Goal: Contribute content: Contribute content

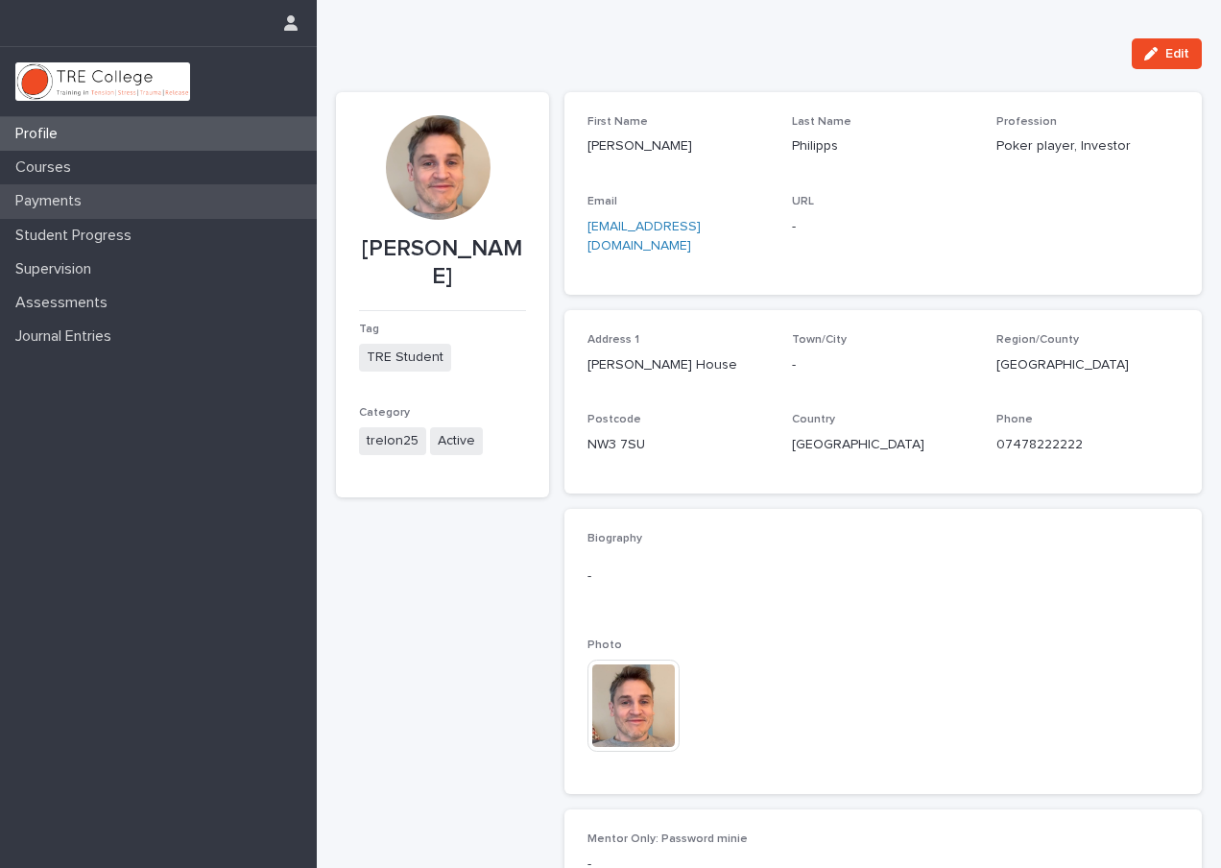
click at [41, 207] on p "Payments" at bounding box center [52, 201] width 89 height 18
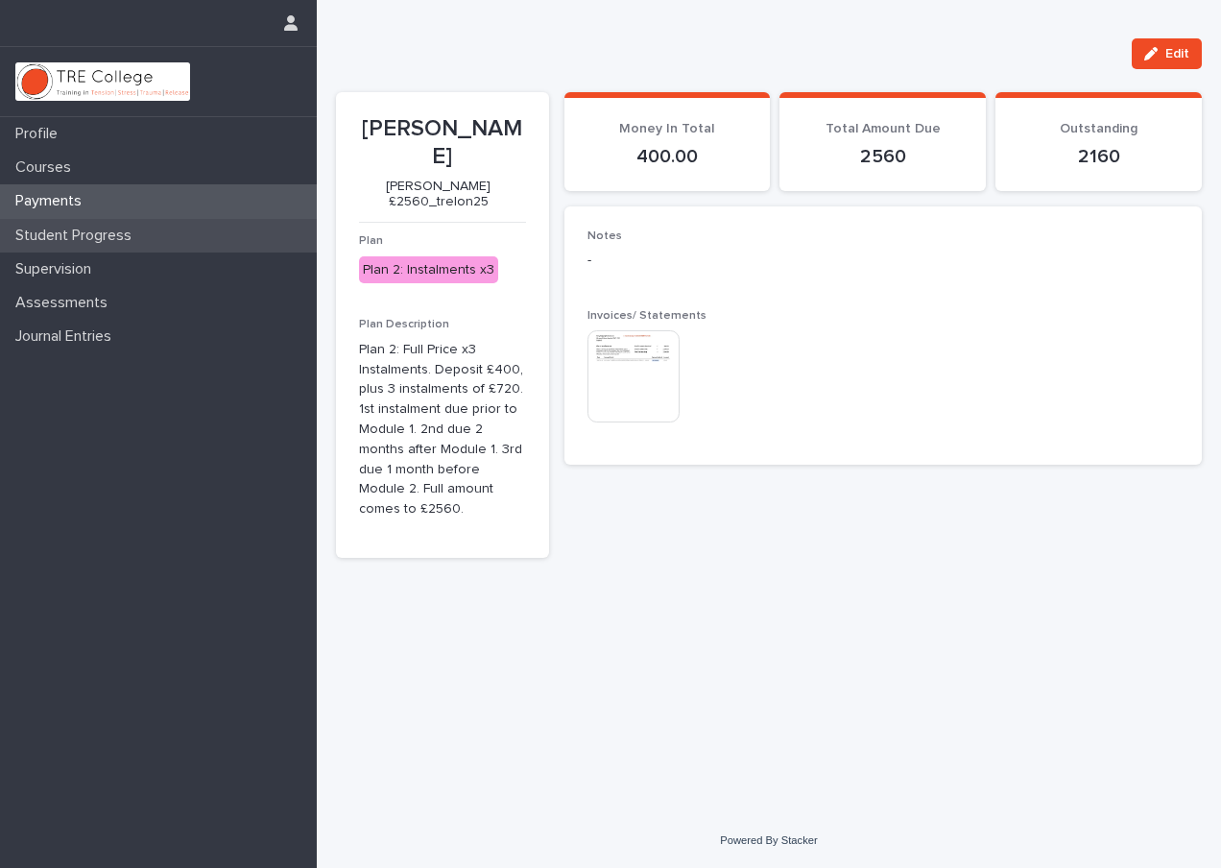
click at [53, 244] on div "Student Progress" at bounding box center [158, 236] width 317 height 34
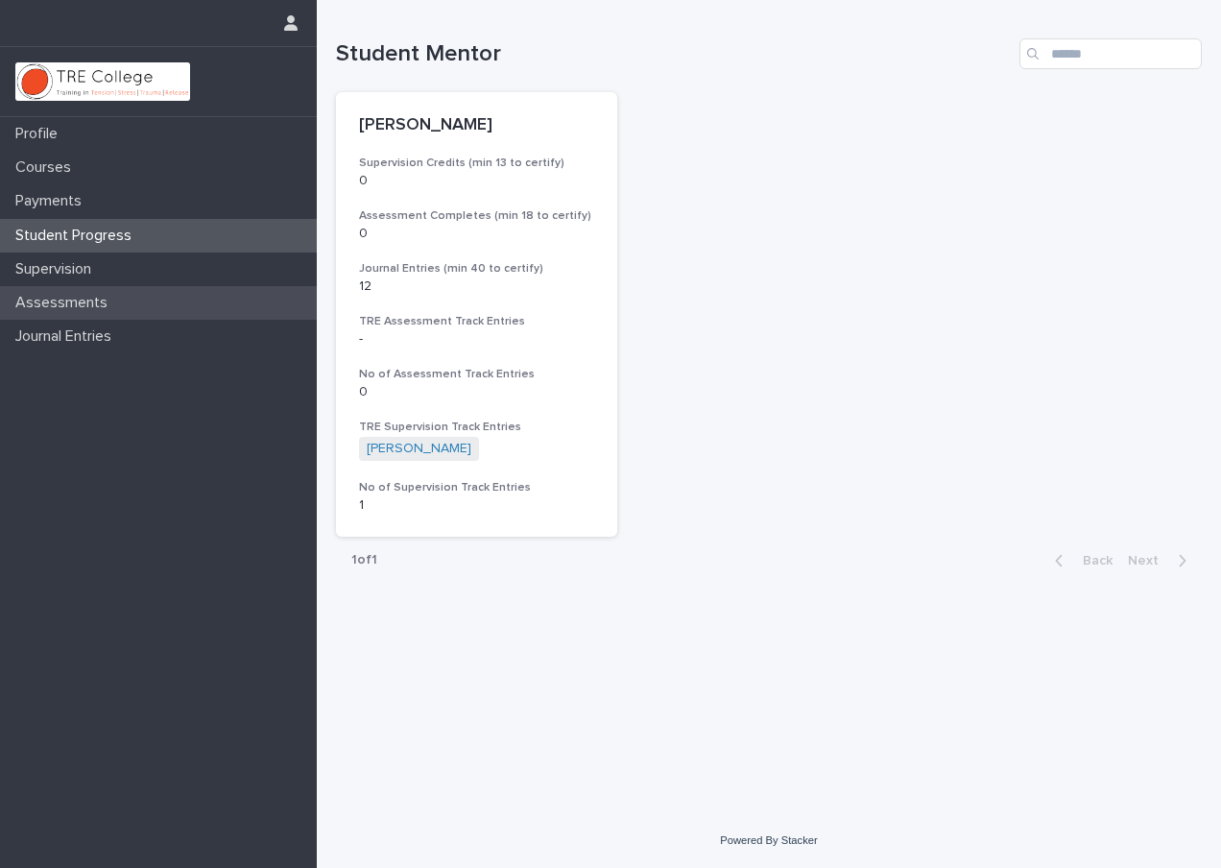
click at [53, 291] on div "Assessments" at bounding box center [158, 303] width 317 height 34
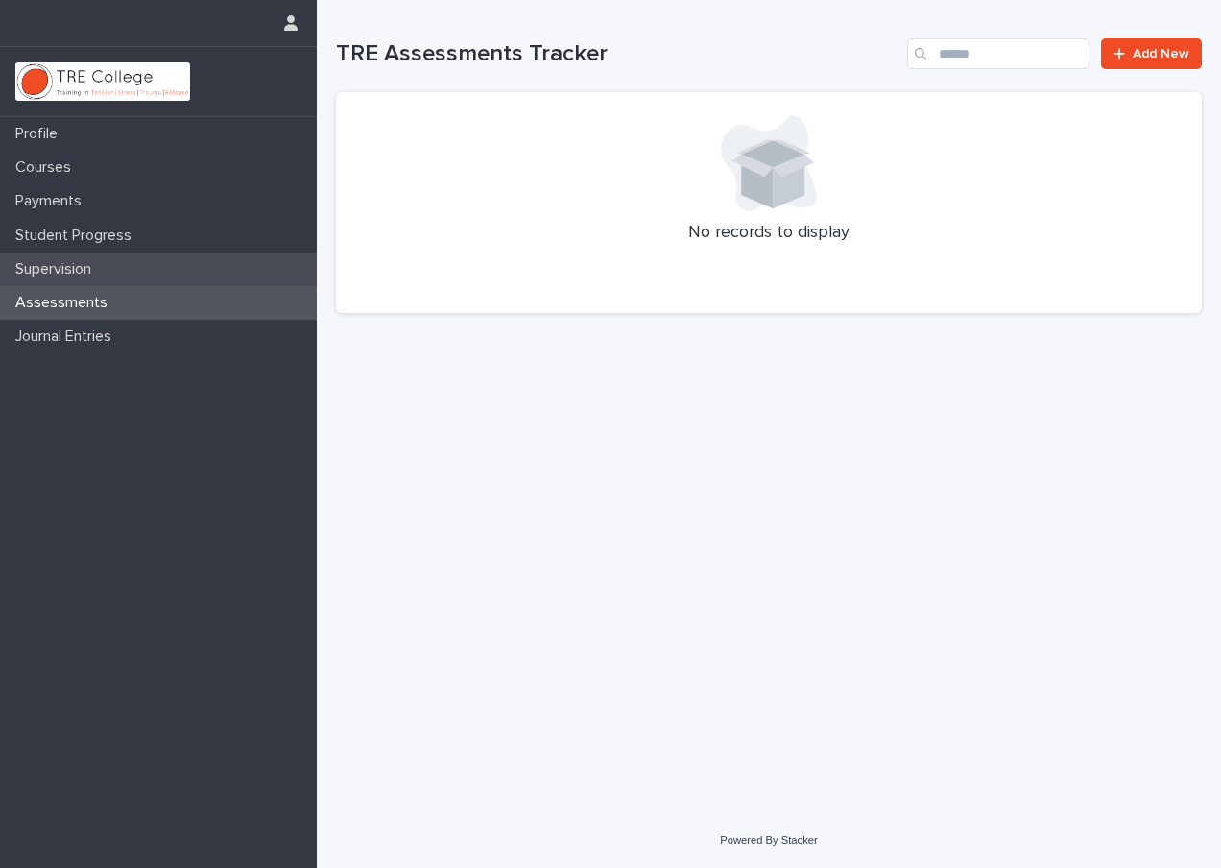
click at [56, 269] on p "Supervision" at bounding box center [57, 269] width 99 height 18
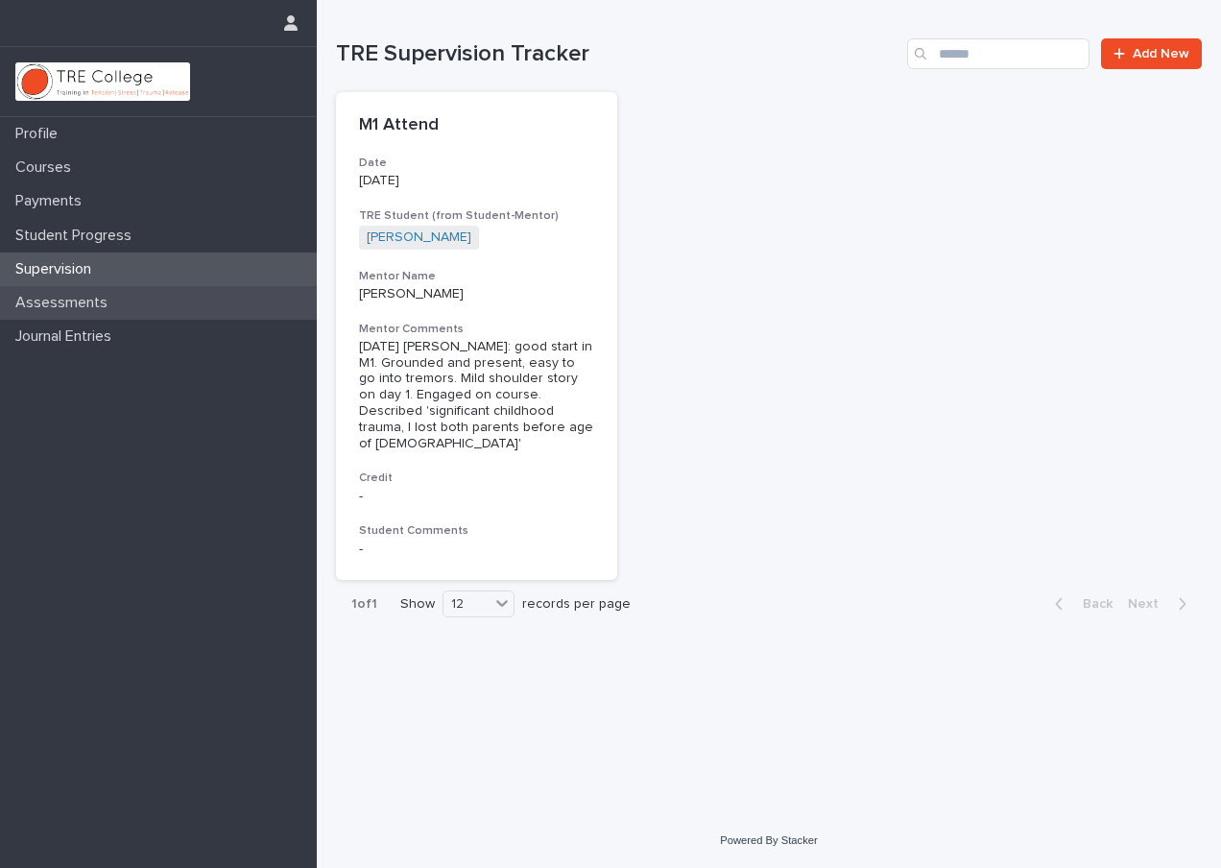
click at [54, 297] on p "Assessments" at bounding box center [65, 303] width 115 height 18
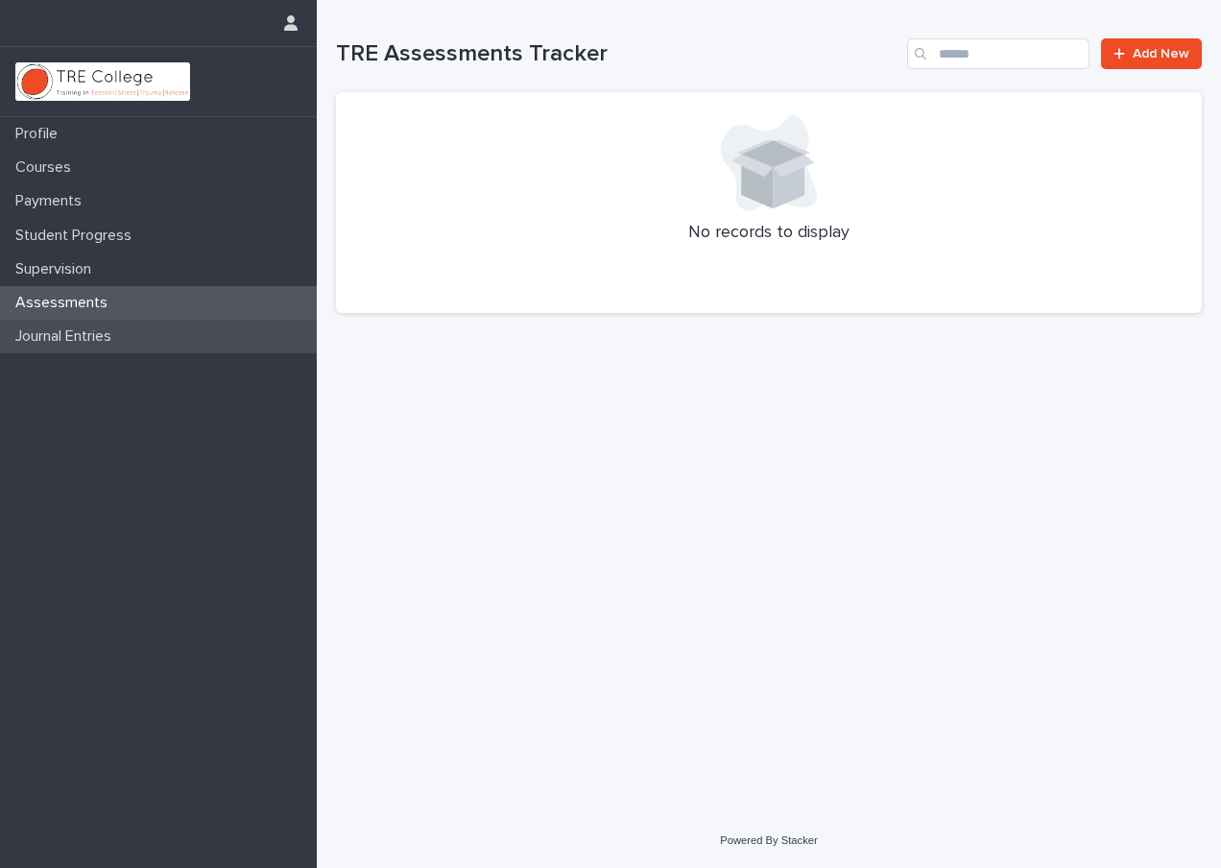
click at [56, 339] on p "Journal Entries" at bounding box center [67, 336] width 119 height 18
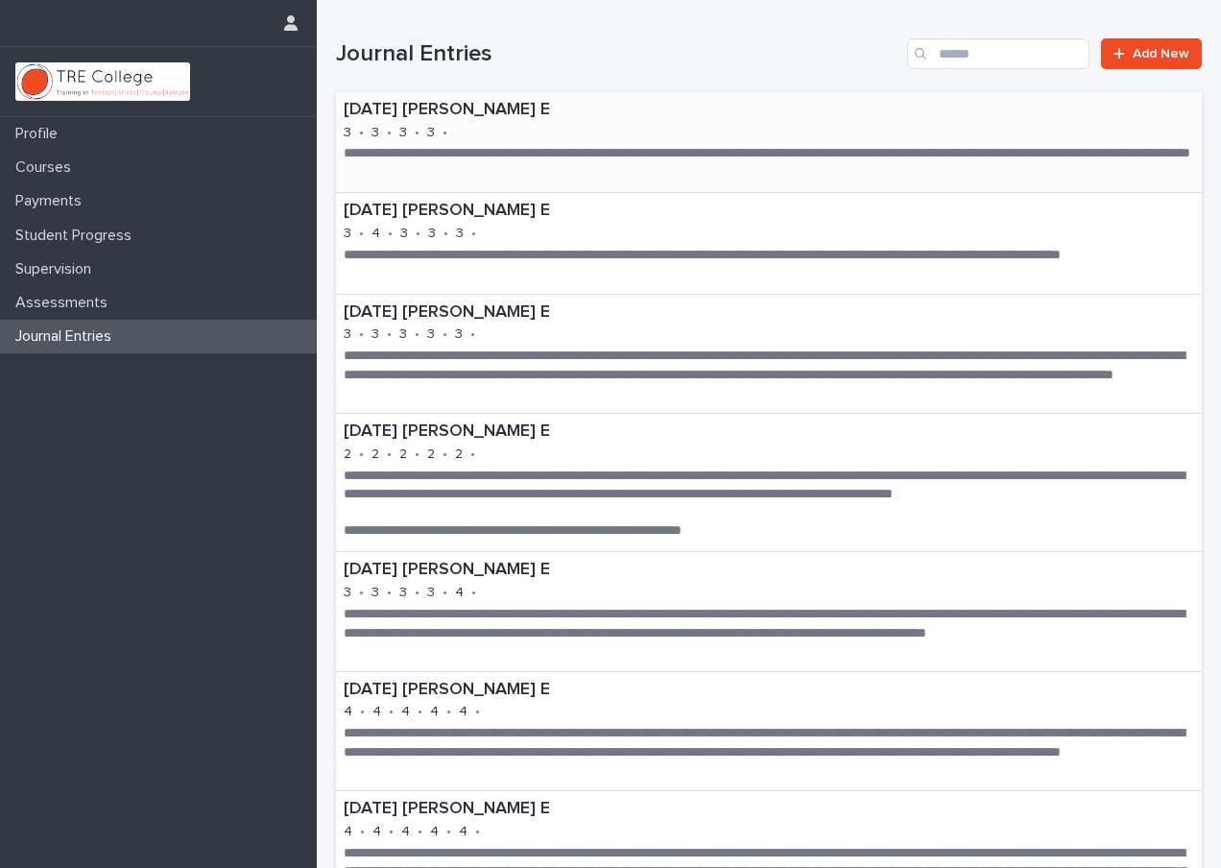
click at [430, 107] on p "[DATE] [PERSON_NAME] E" at bounding box center [769, 110] width 850 height 21
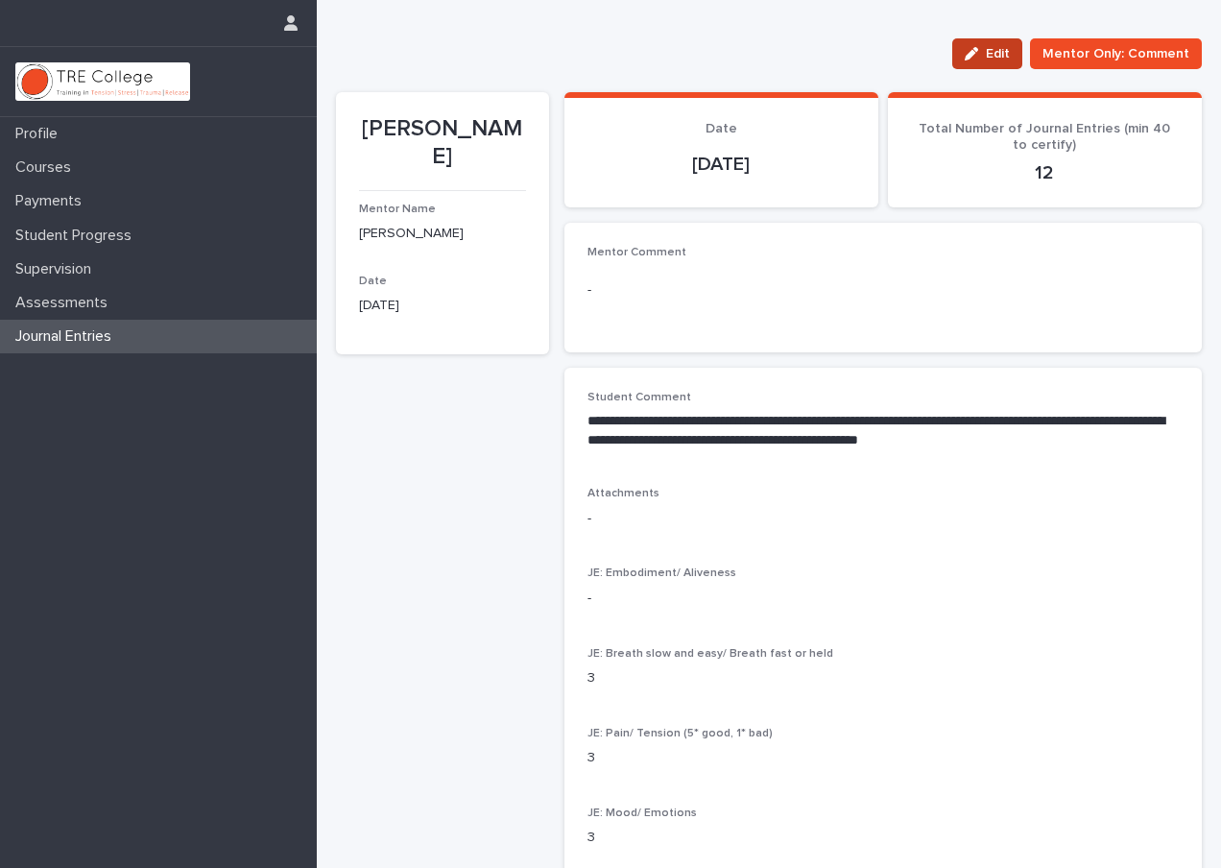
click at [993, 45] on button "Edit" at bounding box center [987, 53] width 70 height 31
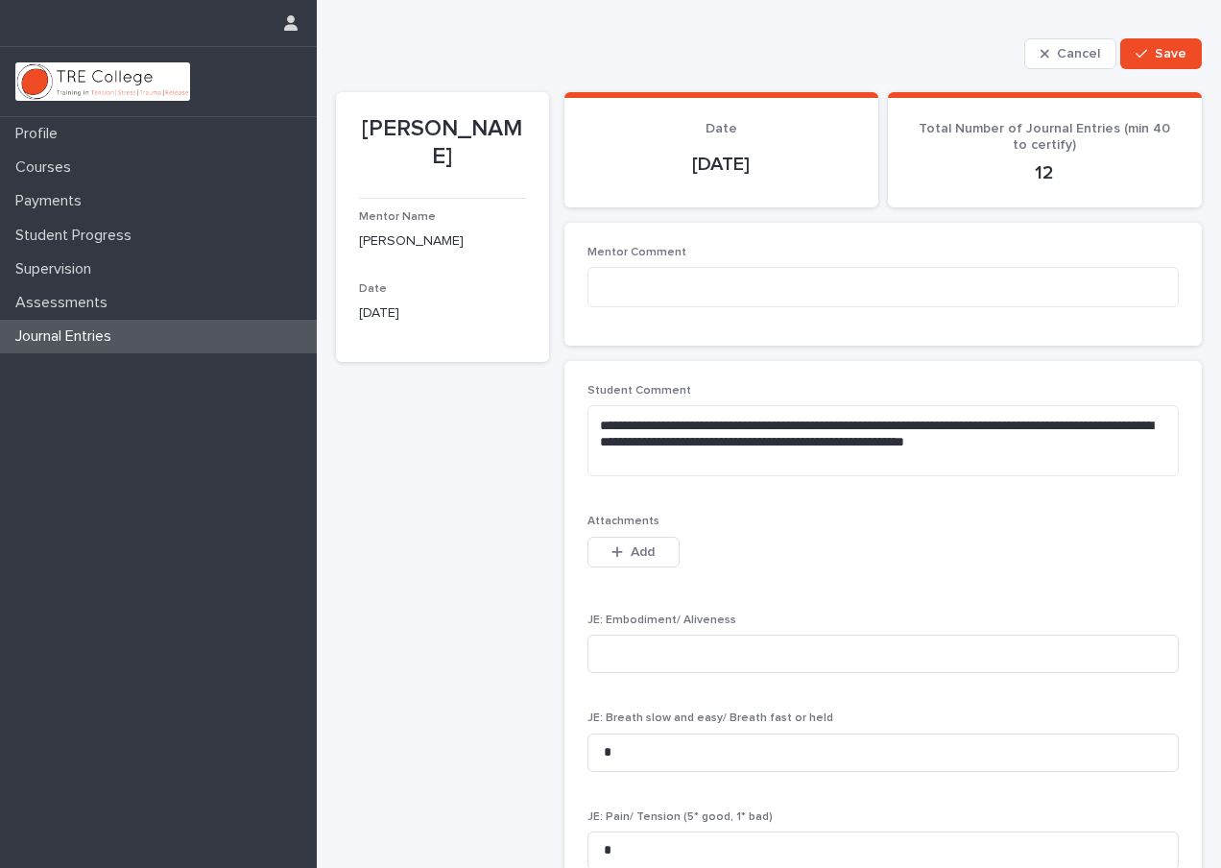
click at [745, 161] on p "[DATE]" at bounding box center [721, 164] width 268 height 23
click at [1067, 50] on span "Cancel" at bounding box center [1078, 53] width 43 height 13
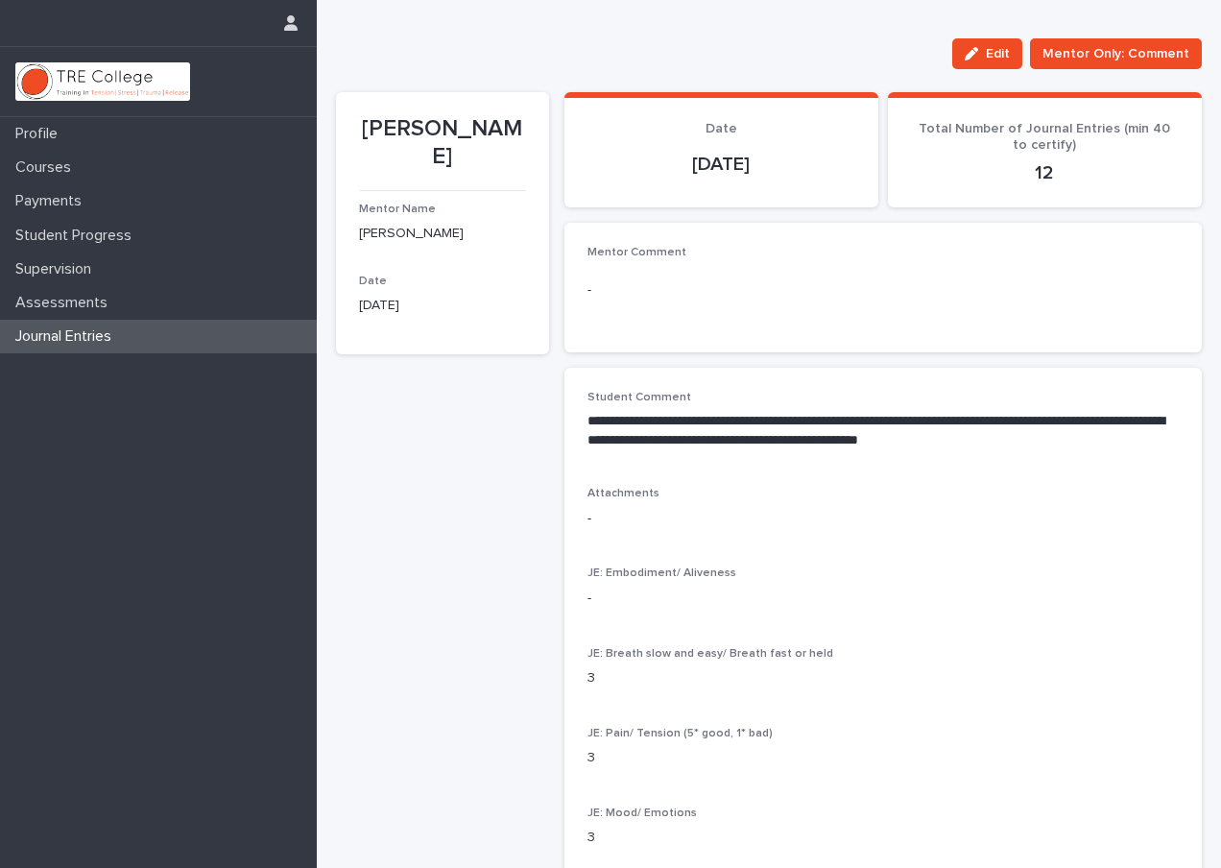
click at [76, 339] on p "Journal Entries" at bounding box center [67, 336] width 119 height 18
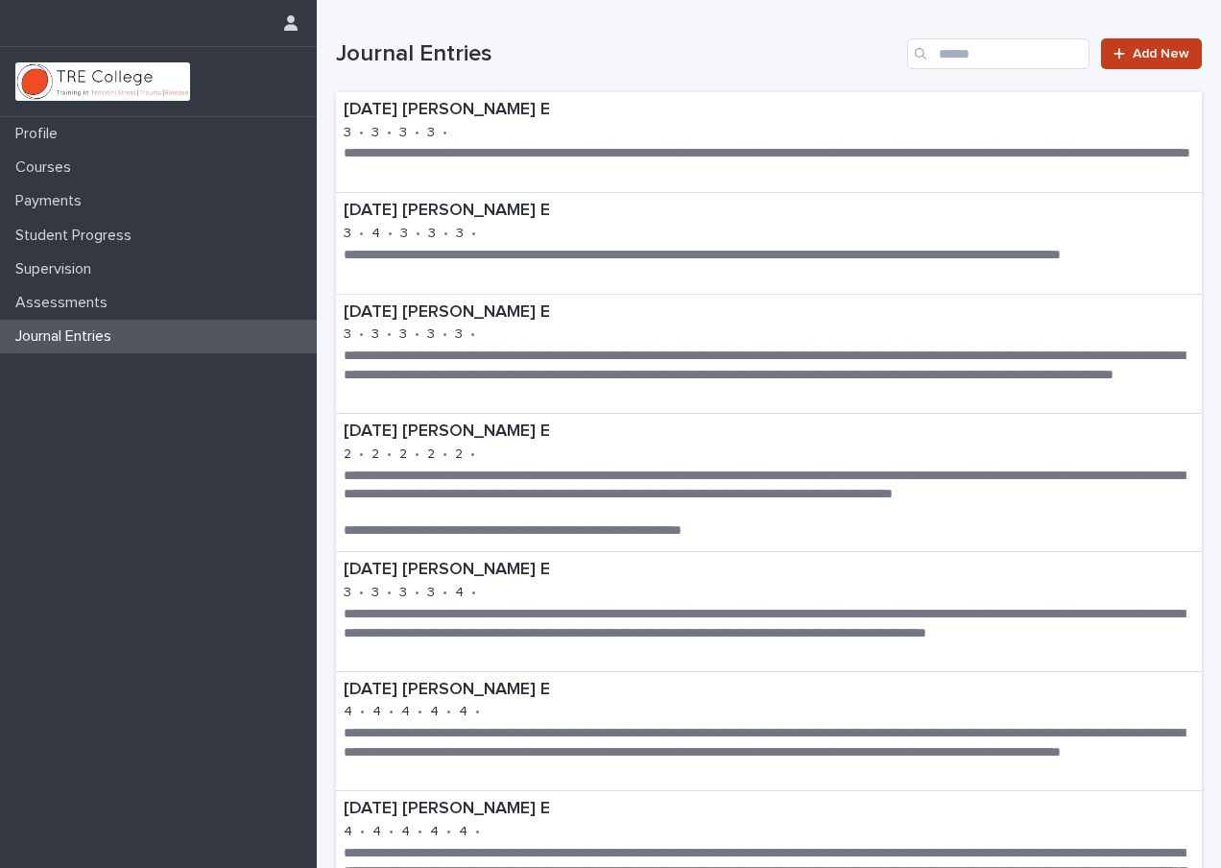
click at [1146, 59] on span "Add New" at bounding box center [1161, 53] width 57 height 13
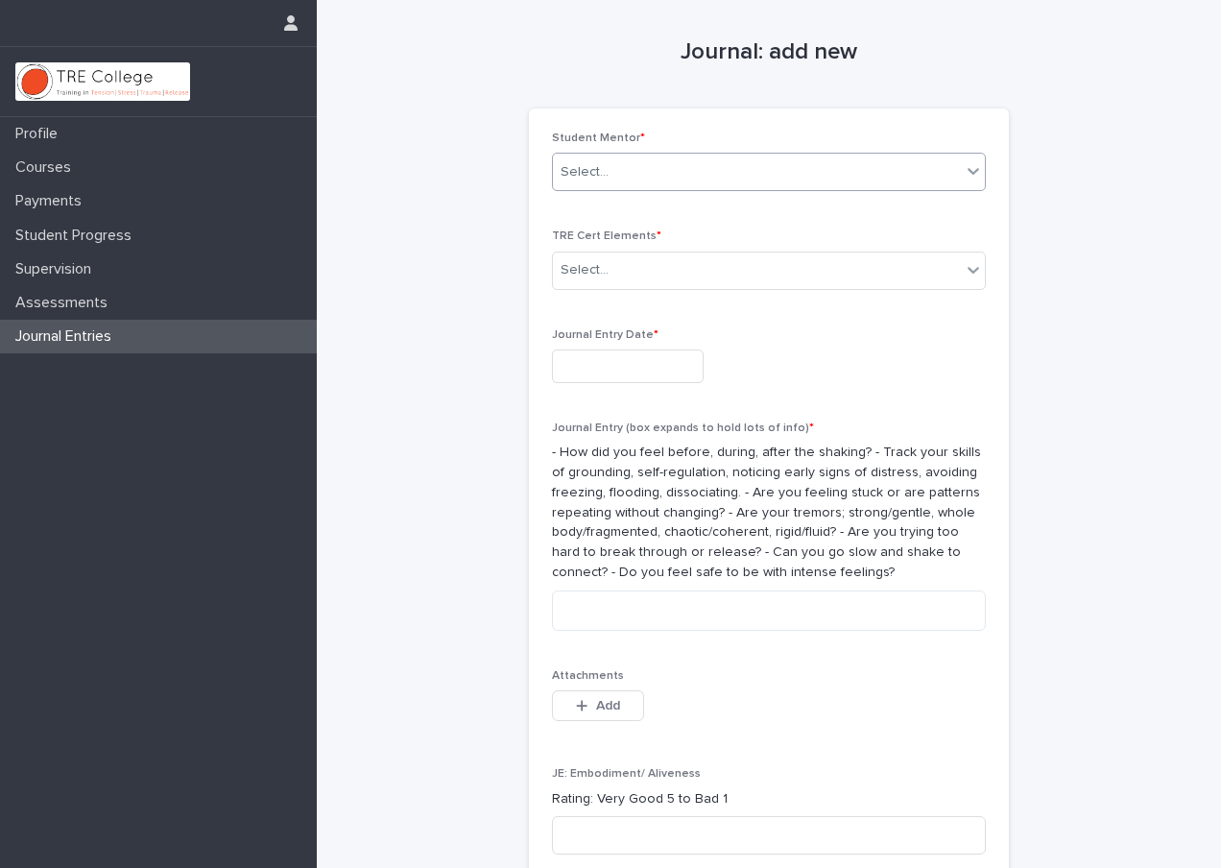
click at [712, 184] on div "Select..." at bounding box center [757, 172] width 408 height 32
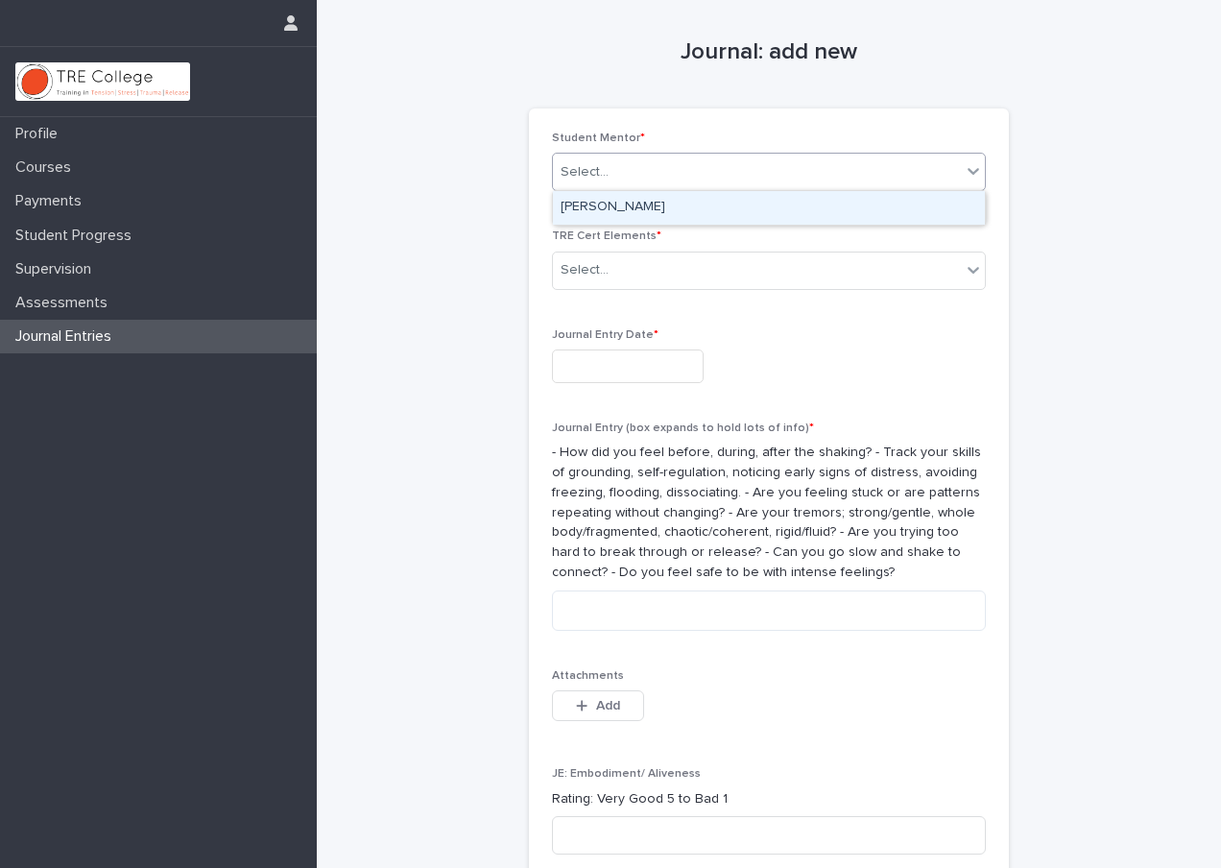
click at [684, 210] on div "[PERSON_NAME]" at bounding box center [769, 208] width 432 height 34
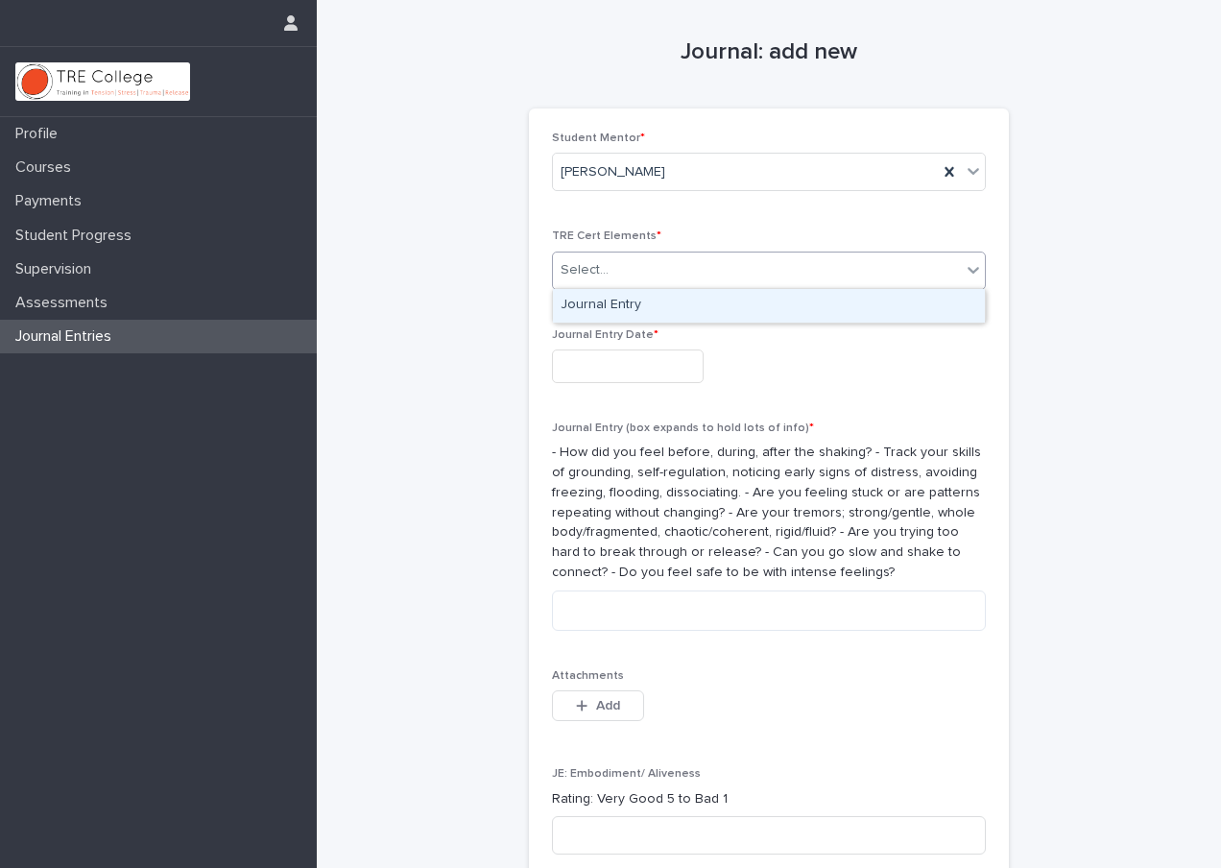
click at [633, 266] on div "Select..." at bounding box center [757, 270] width 408 height 32
click at [621, 306] on div "Journal Entry" at bounding box center [769, 306] width 432 height 34
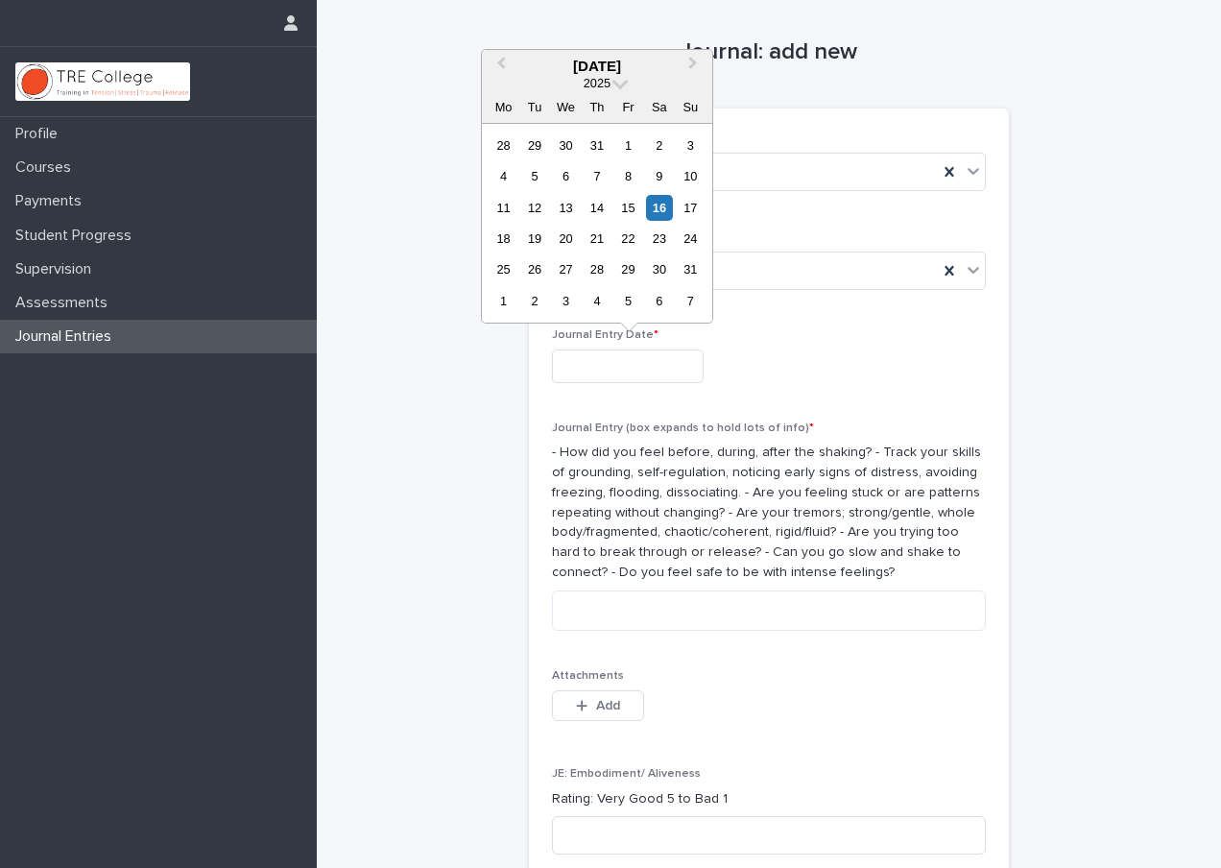
click at [598, 356] on input "text" at bounding box center [628, 366] width 152 height 34
click at [508, 70] on button "Previous Month" at bounding box center [499, 67] width 31 height 31
click at [693, 238] on div "22" at bounding box center [691, 239] width 26 height 26
type input "**********"
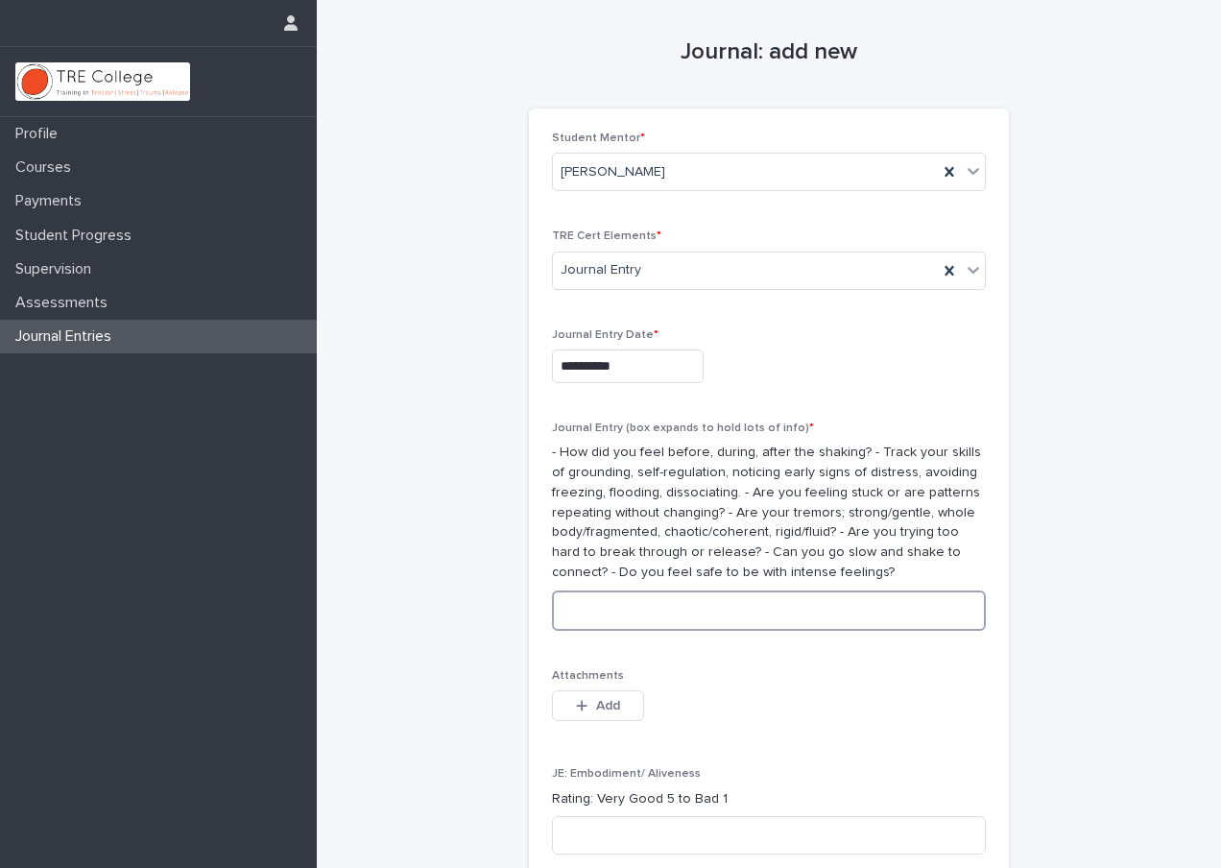
click at [619, 605] on textarea at bounding box center [769, 610] width 434 height 40
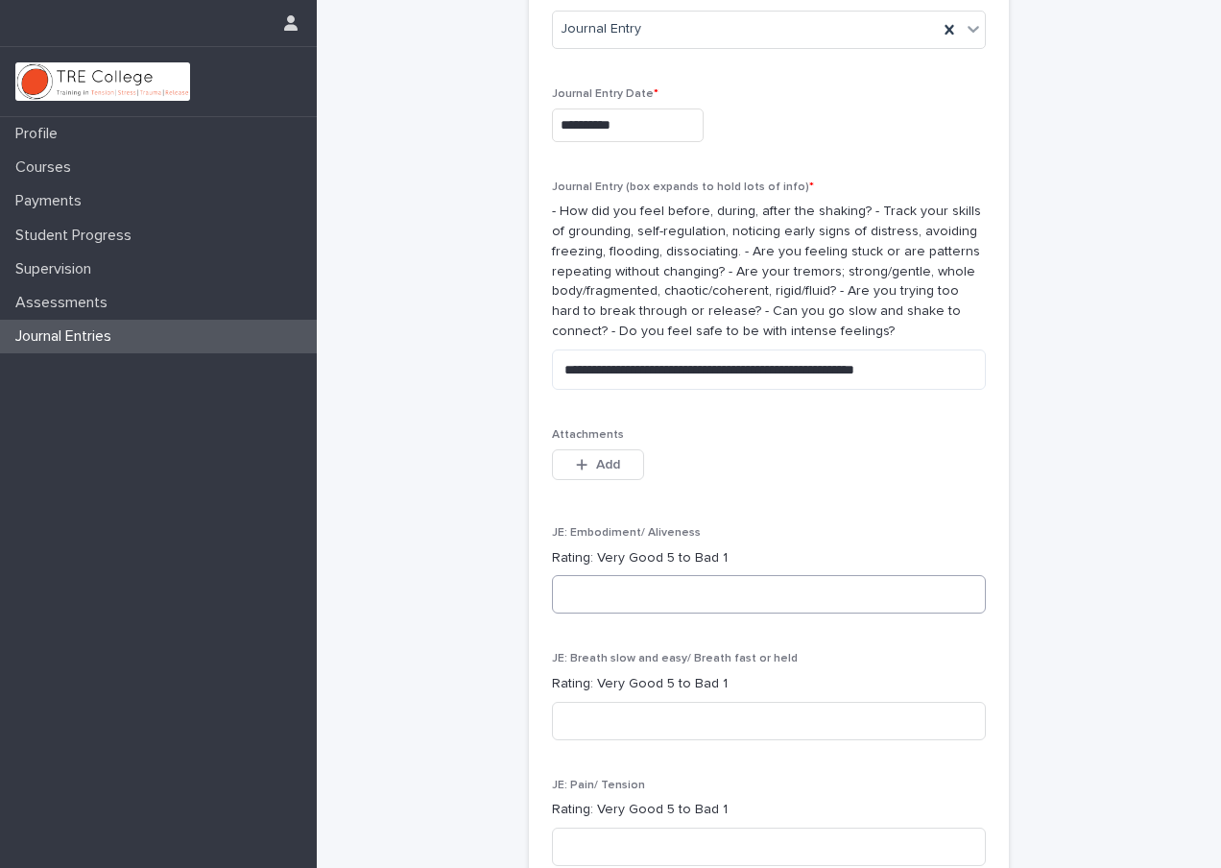
scroll to position [255, 0]
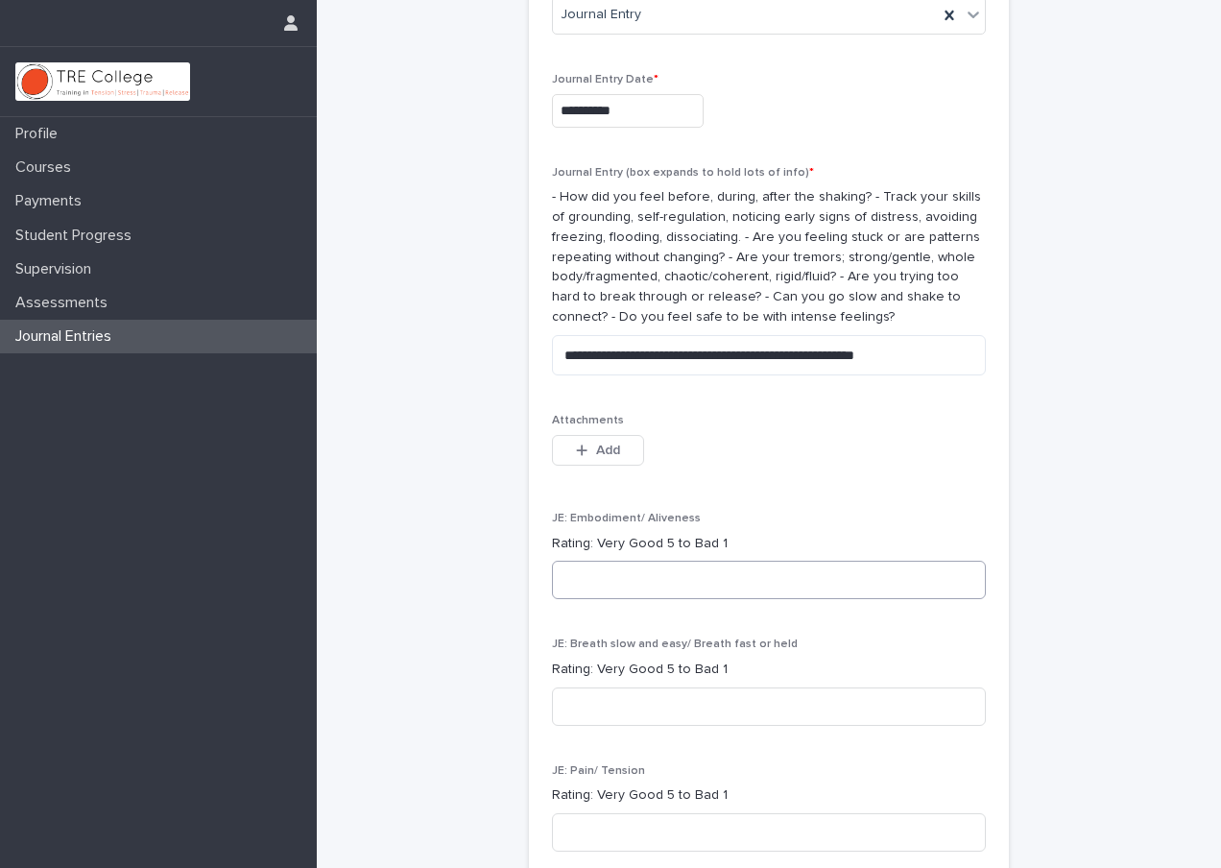
type textarea "**********"
click at [725, 581] on input at bounding box center [769, 580] width 434 height 38
type input "**"
click at [676, 693] on input at bounding box center [769, 706] width 434 height 38
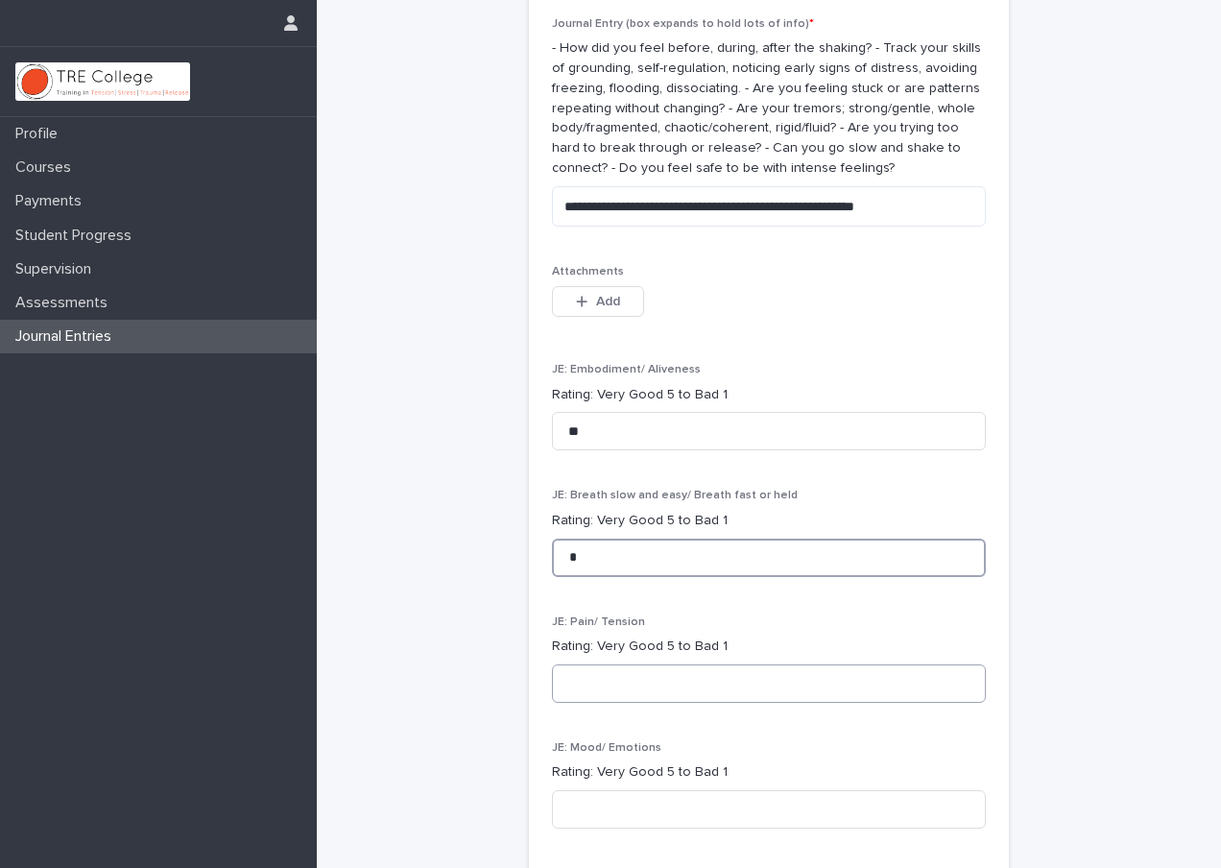
type input "*"
click at [659, 666] on input at bounding box center [769, 683] width 434 height 38
type input "*"
click at [612, 808] on input at bounding box center [769, 809] width 434 height 38
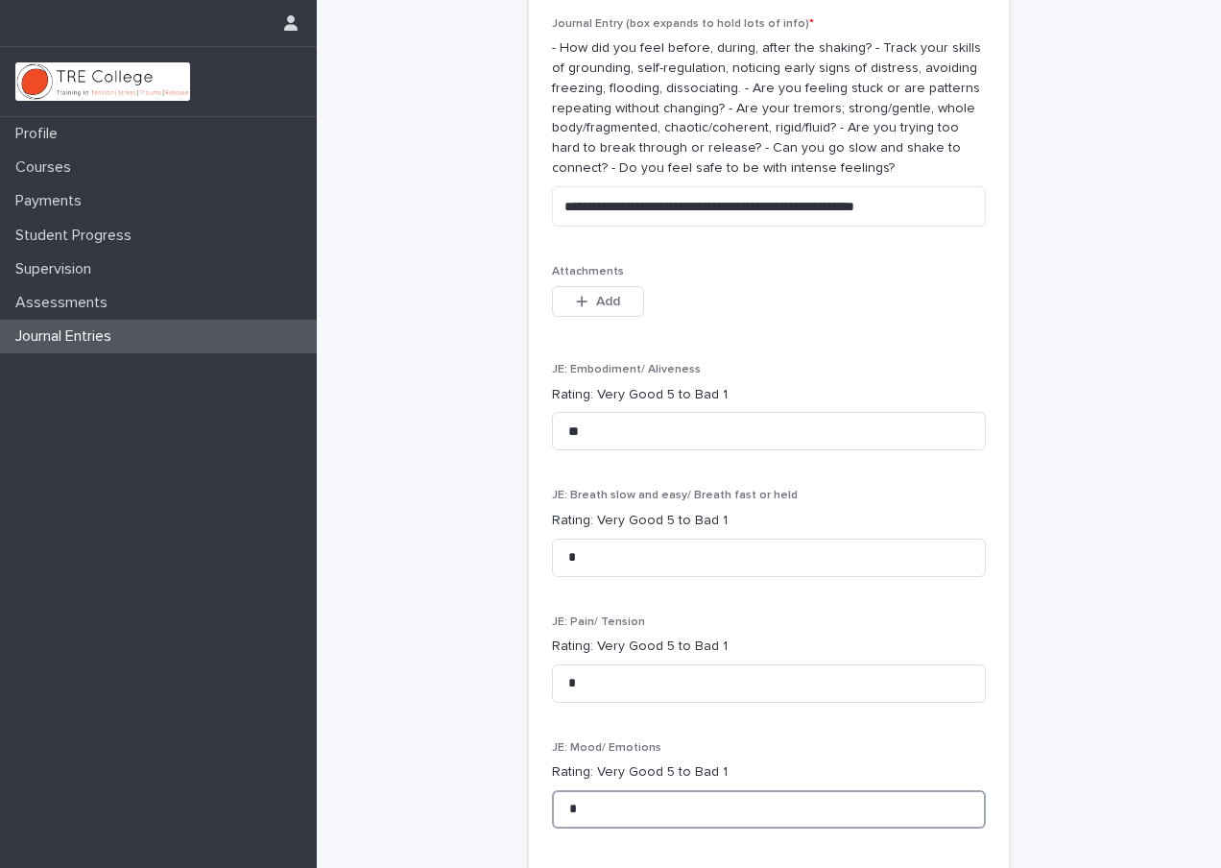
scroll to position [568, 0]
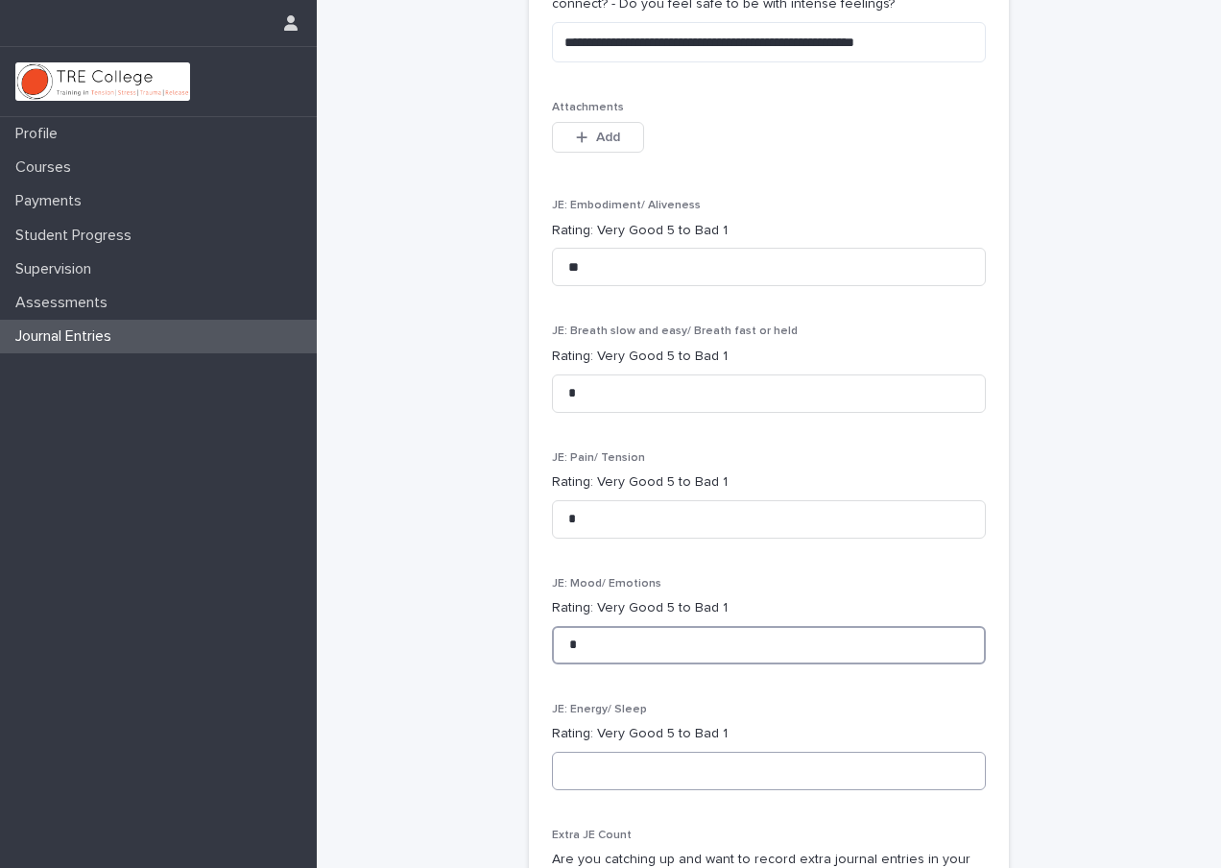
type input "*"
click at [602, 752] on input at bounding box center [769, 771] width 434 height 38
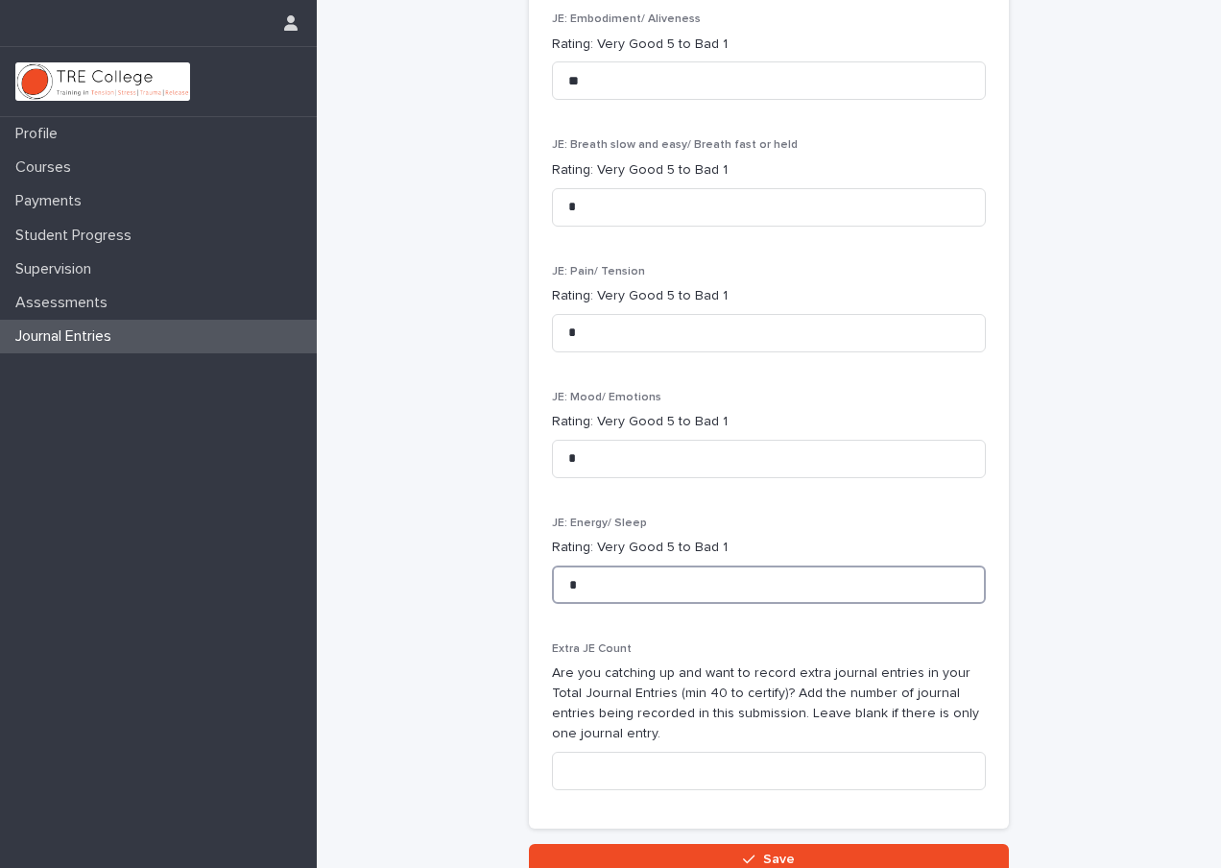
scroll to position [785, 0]
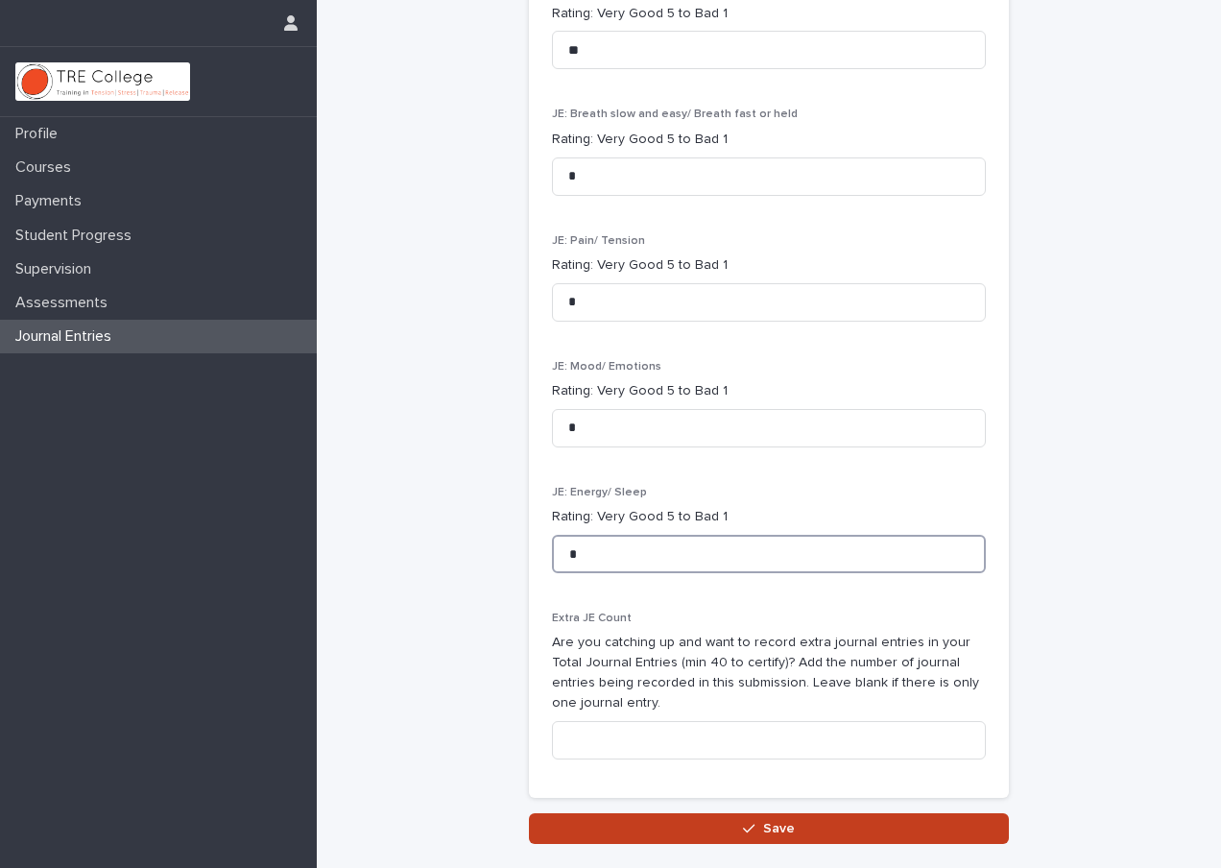
type input "*"
click at [686, 813] on button "Save" at bounding box center [769, 828] width 480 height 31
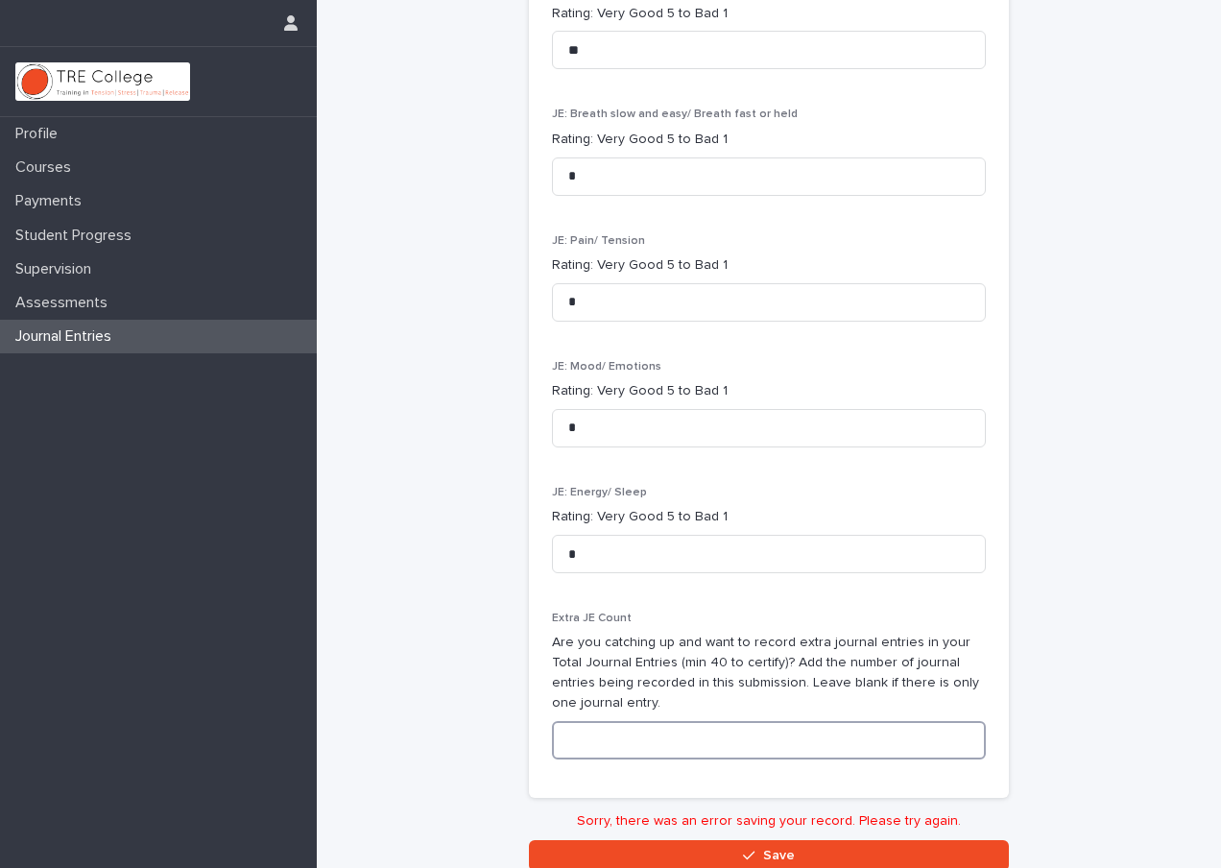
click at [643, 721] on input at bounding box center [769, 740] width 434 height 38
type input "*"
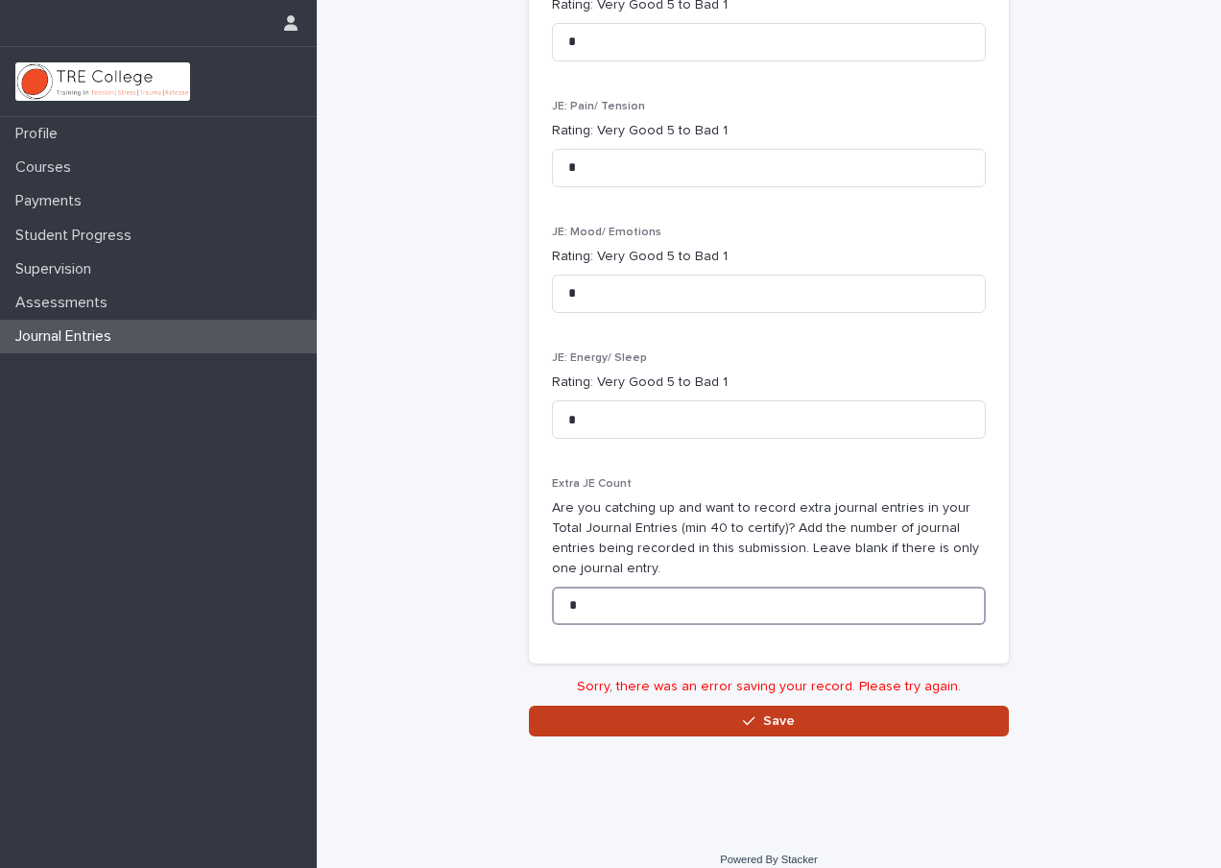
type input "*"
click at [690, 715] on button "Save" at bounding box center [769, 720] width 480 height 31
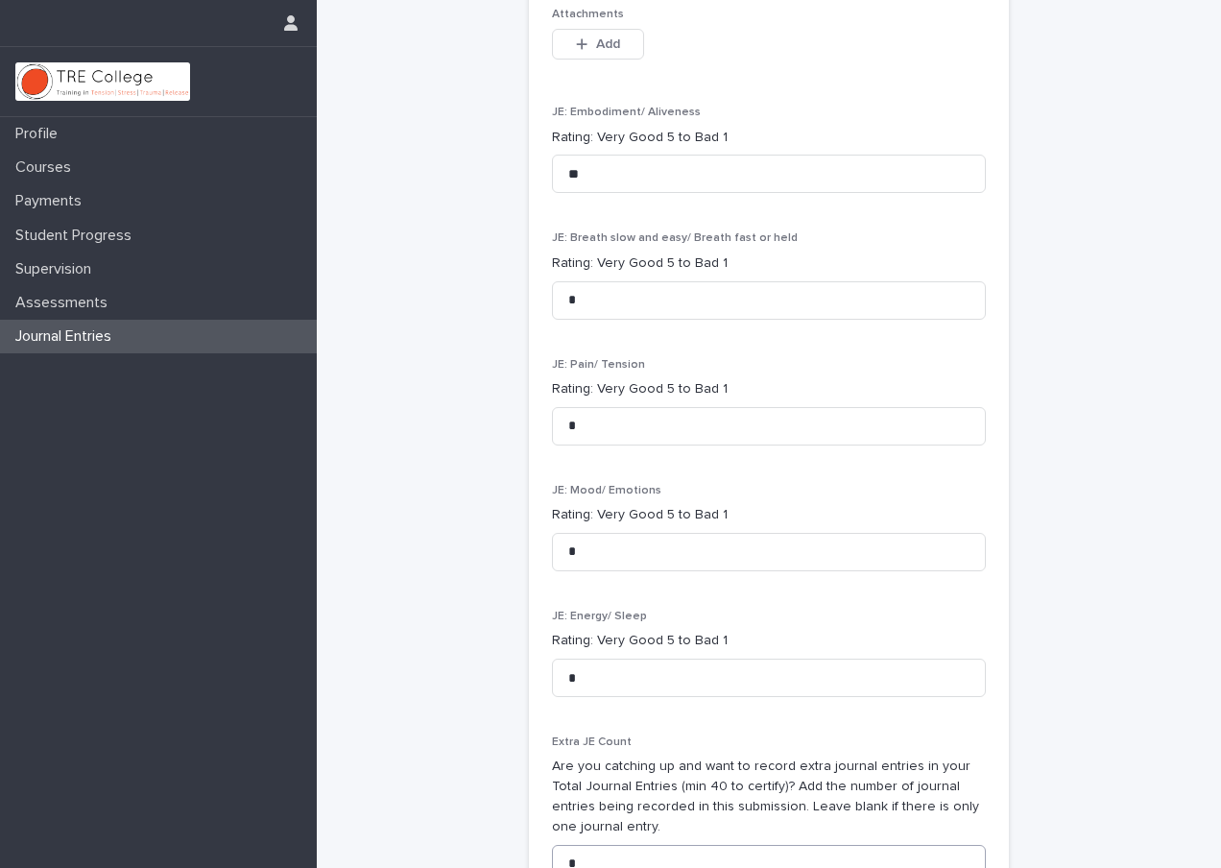
scroll to position [663, 0]
click at [585, 169] on input "**" at bounding box center [769, 172] width 434 height 38
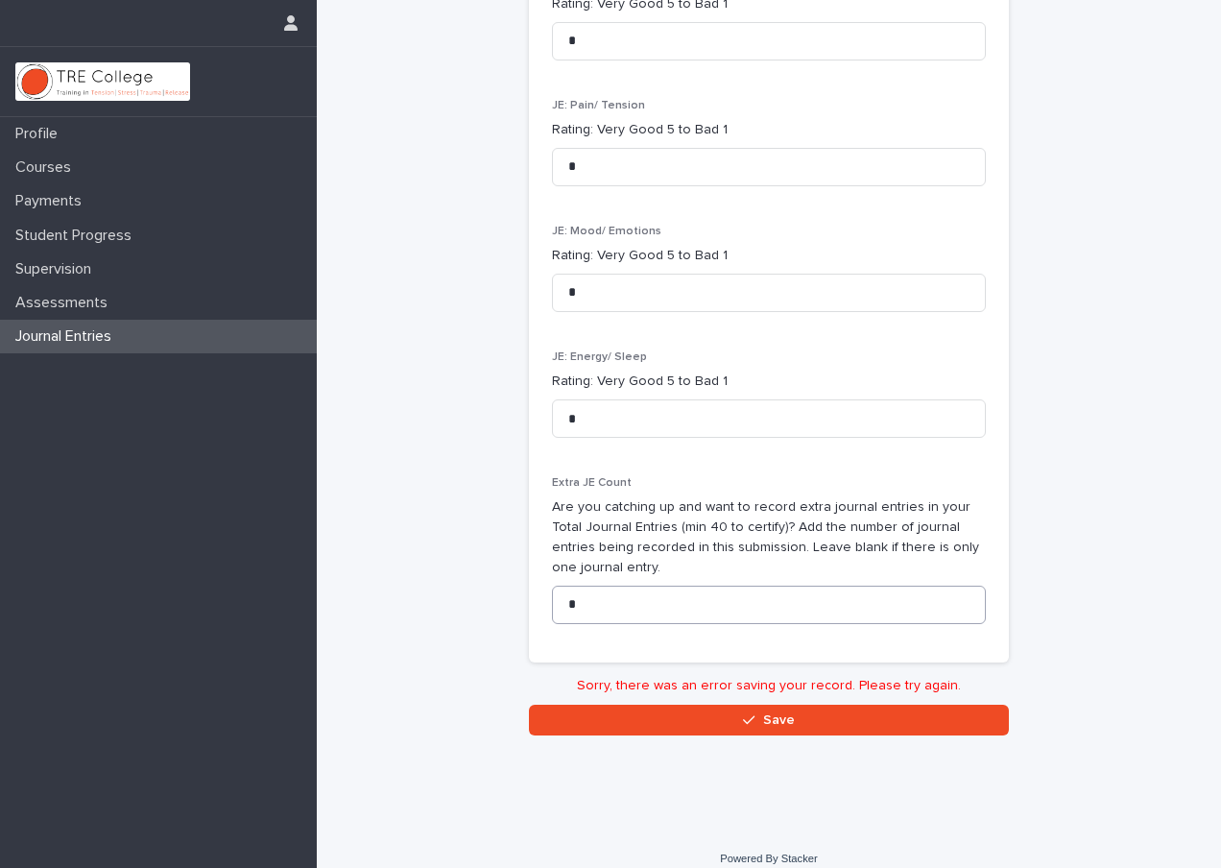
type input "*"
click at [623, 585] on input "*" at bounding box center [769, 604] width 434 height 38
click at [623, 586] on input "*" at bounding box center [769, 605] width 434 height 38
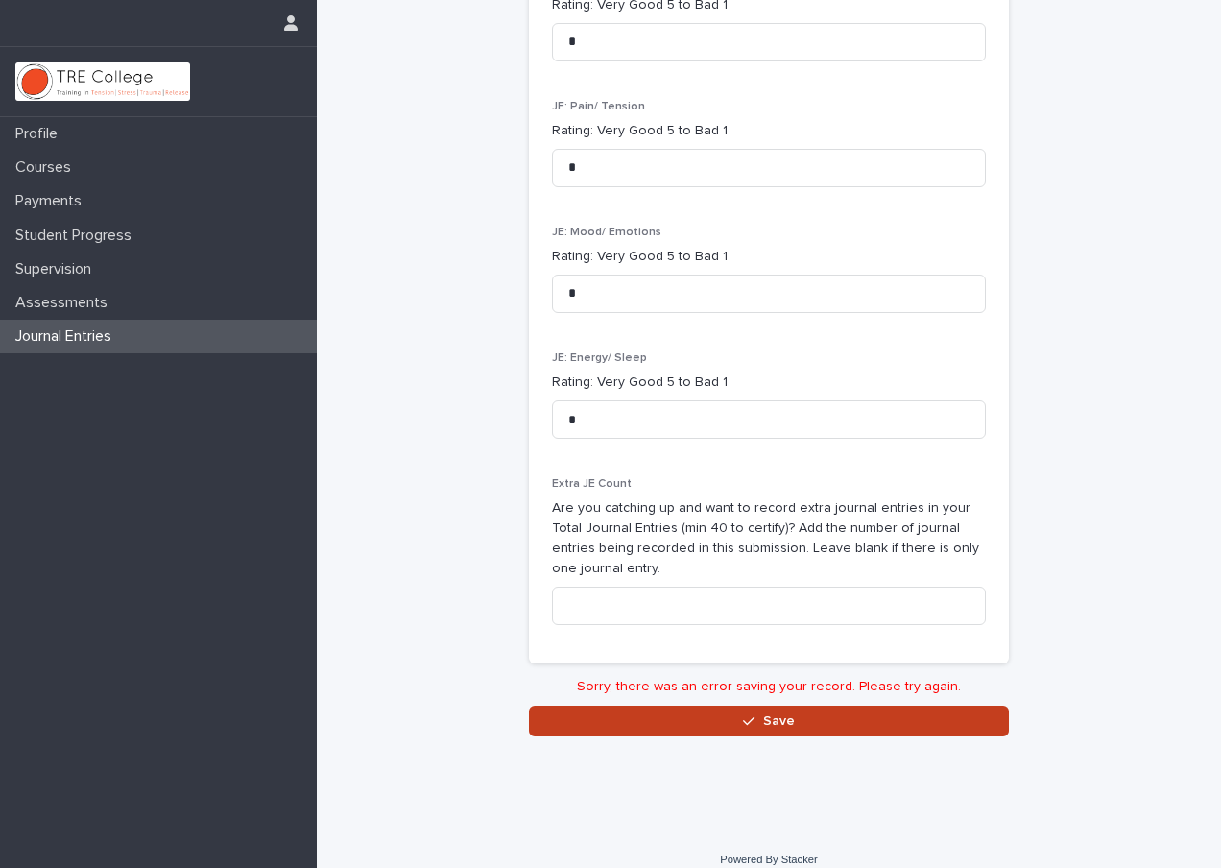
click at [646, 705] on button "Save" at bounding box center [769, 720] width 480 height 31
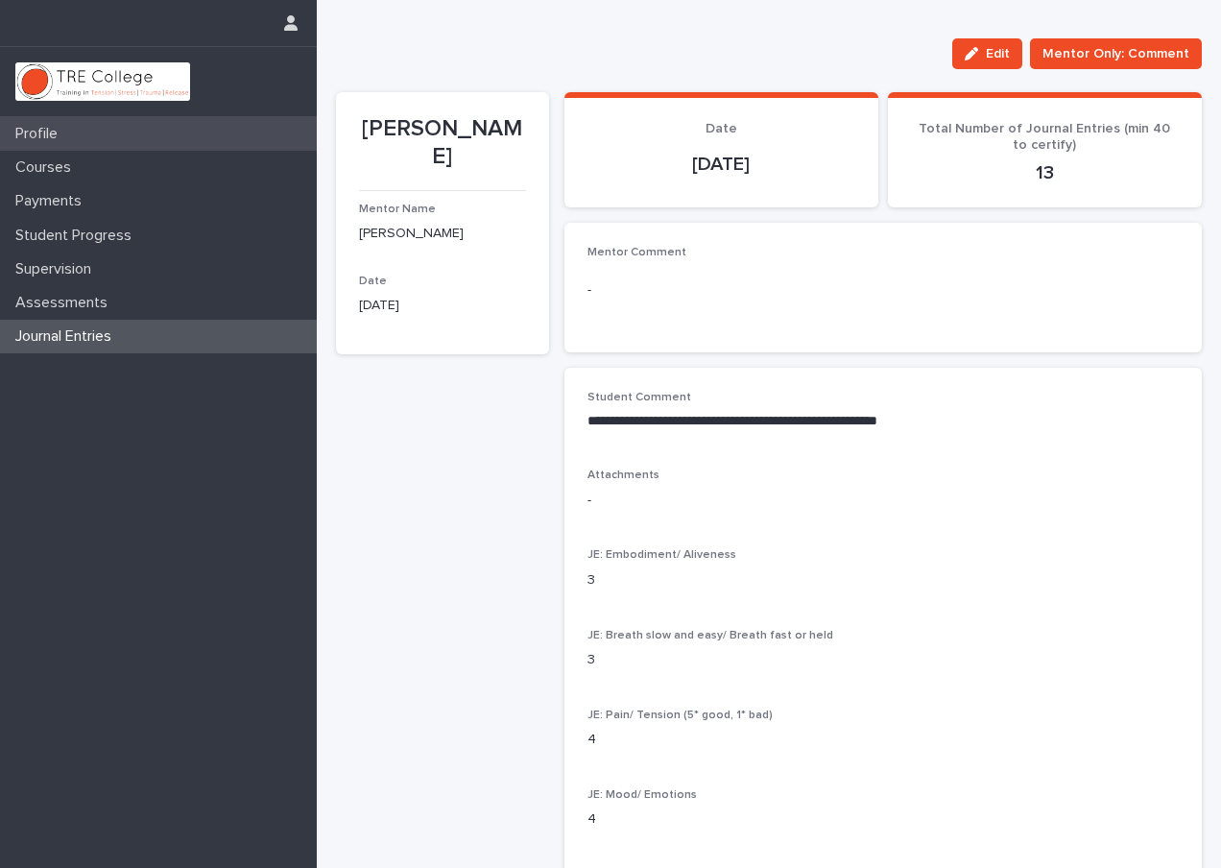
click at [50, 127] on p "Profile" at bounding box center [40, 134] width 65 height 18
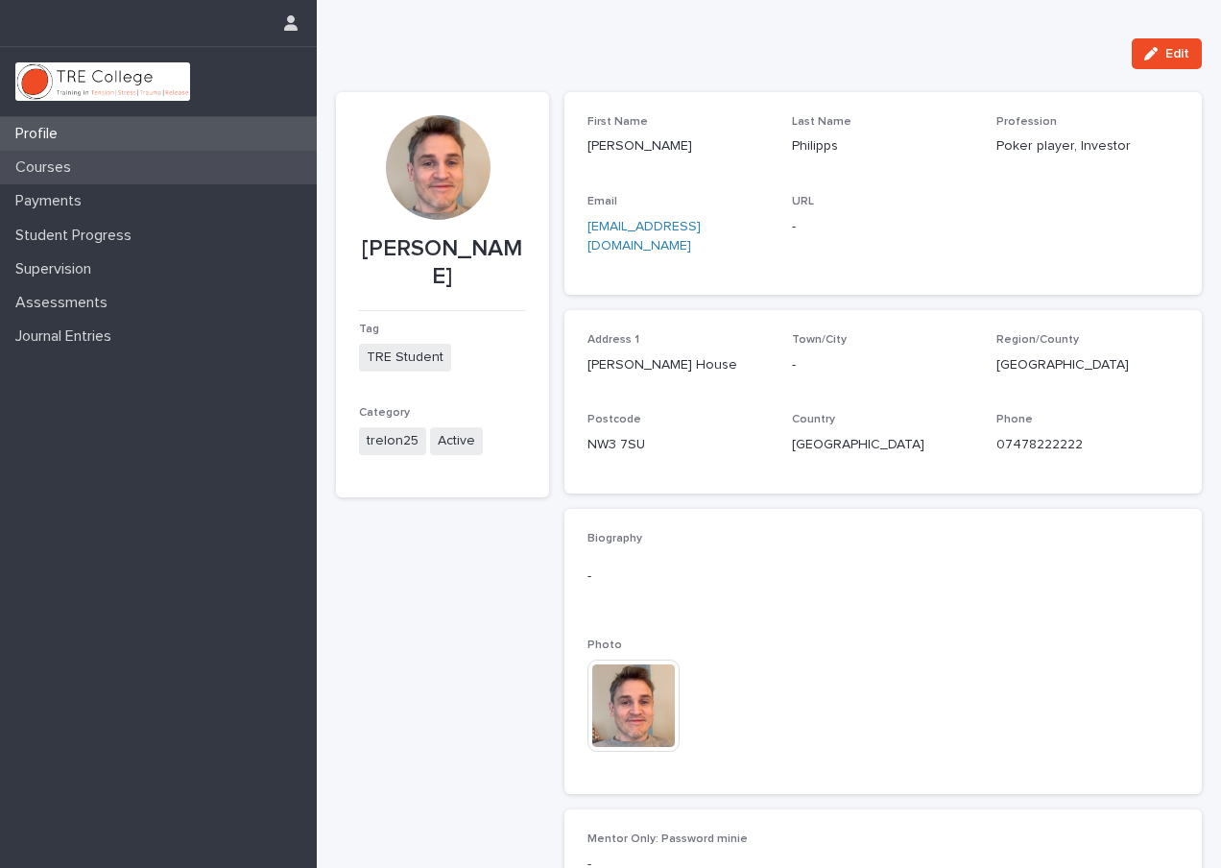
click at [38, 151] on div "Courses" at bounding box center [158, 168] width 317 height 34
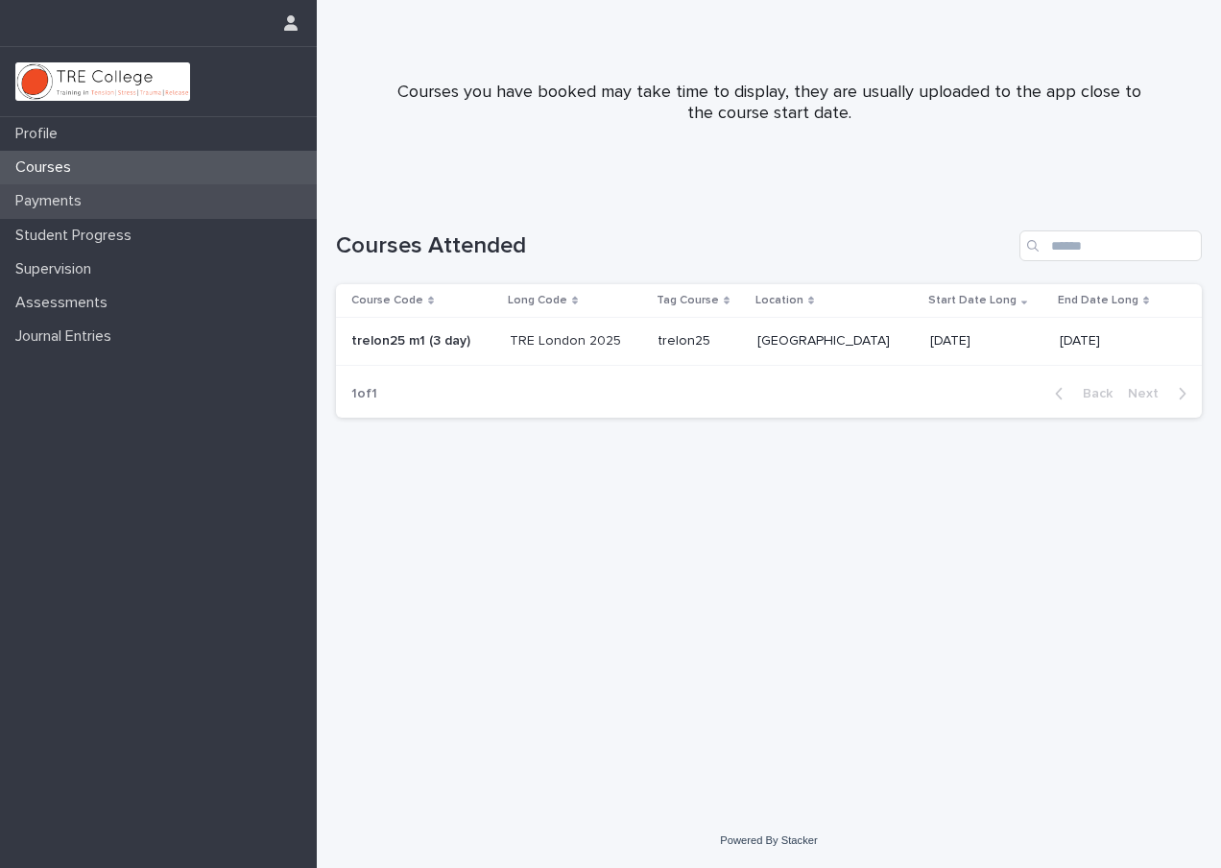
click at [60, 215] on div "Payments" at bounding box center [158, 201] width 317 height 34
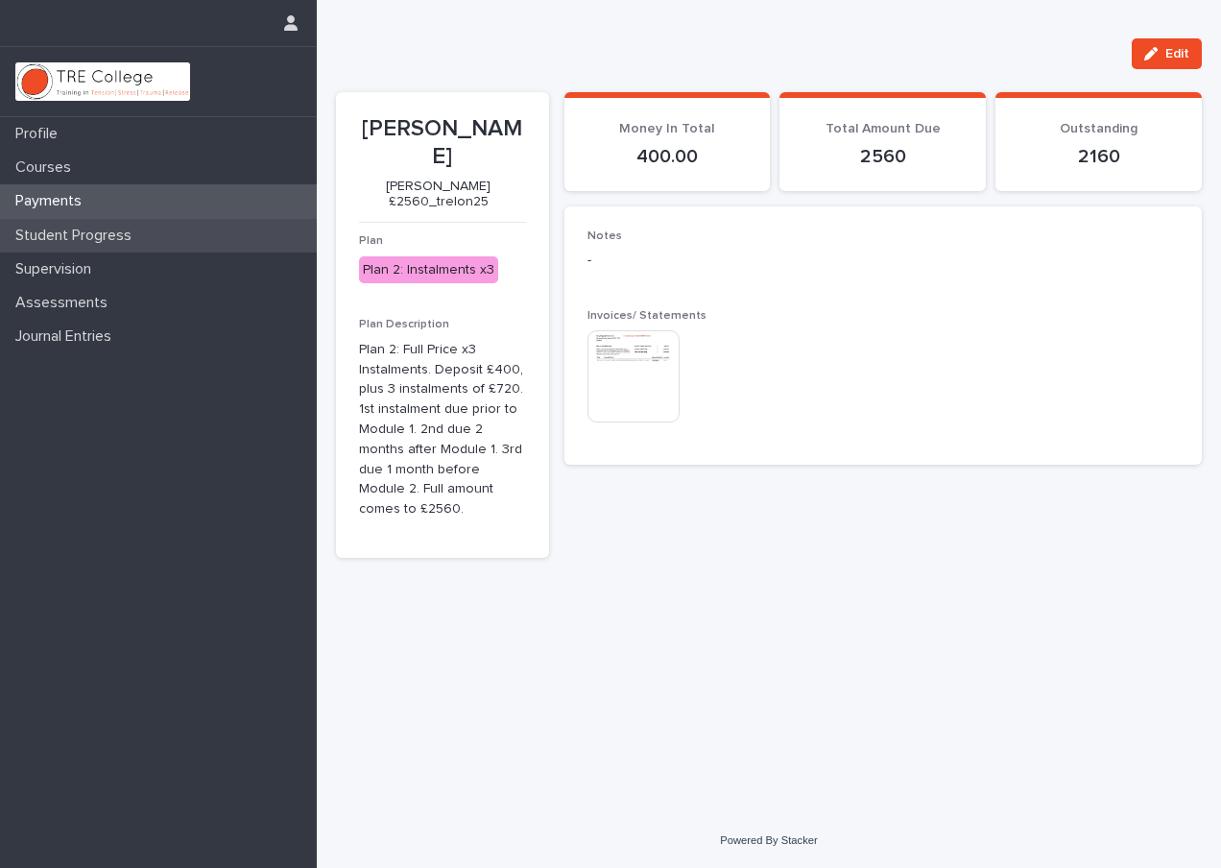
click at [61, 247] on div "Student Progress" at bounding box center [158, 236] width 317 height 34
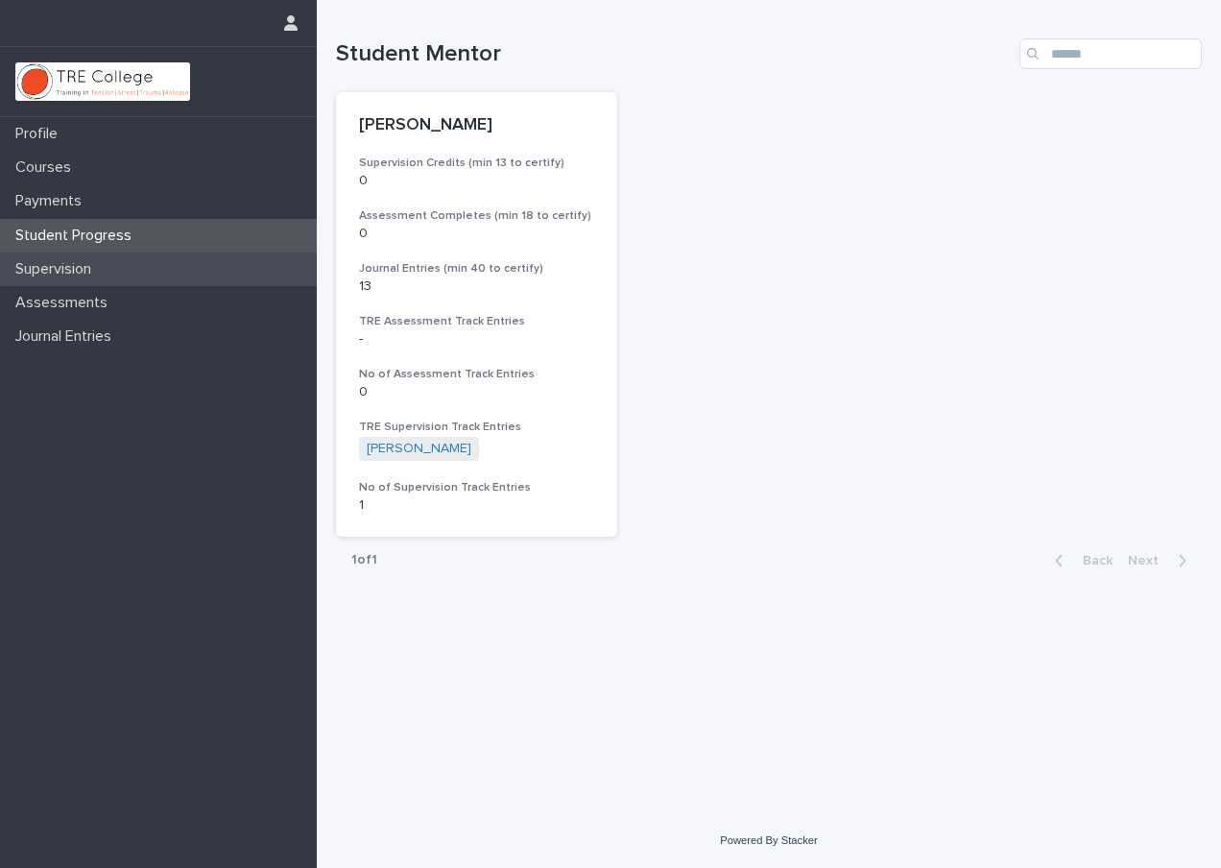
click at [60, 284] on div "Supervision" at bounding box center [158, 269] width 317 height 34
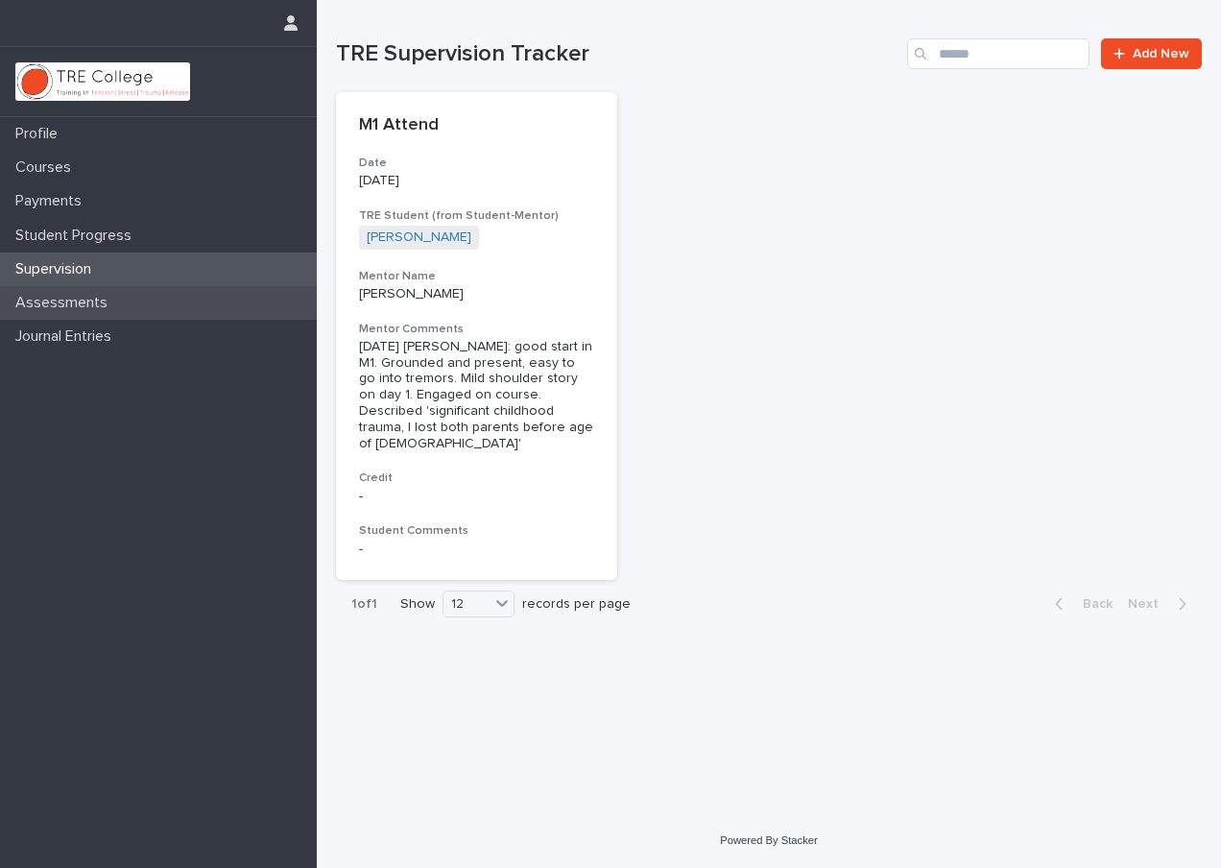
click at [64, 313] on div "Assessments" at bounding box center [158, 303] width 317 height 34
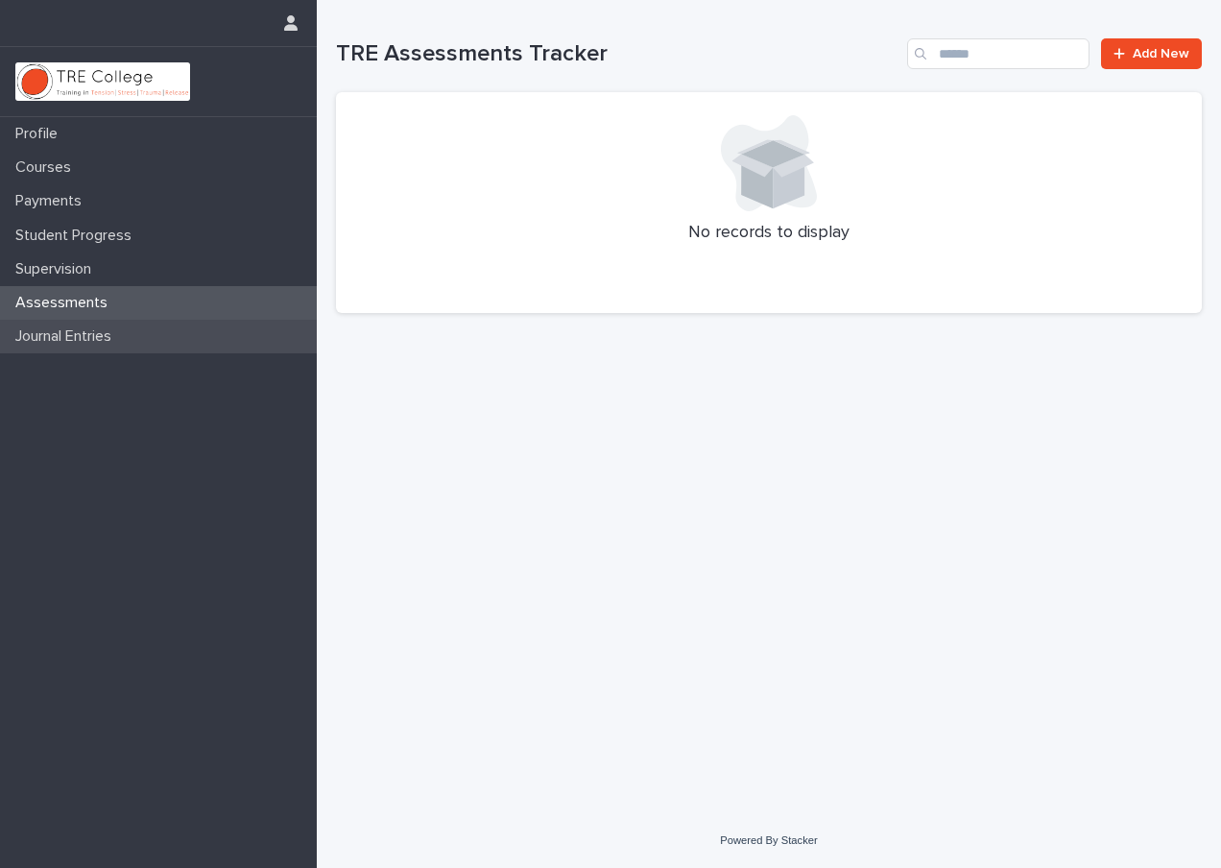
click at [63, 327] on p "Journal Entries" at bounding box center [67, 336] width 119 height 18
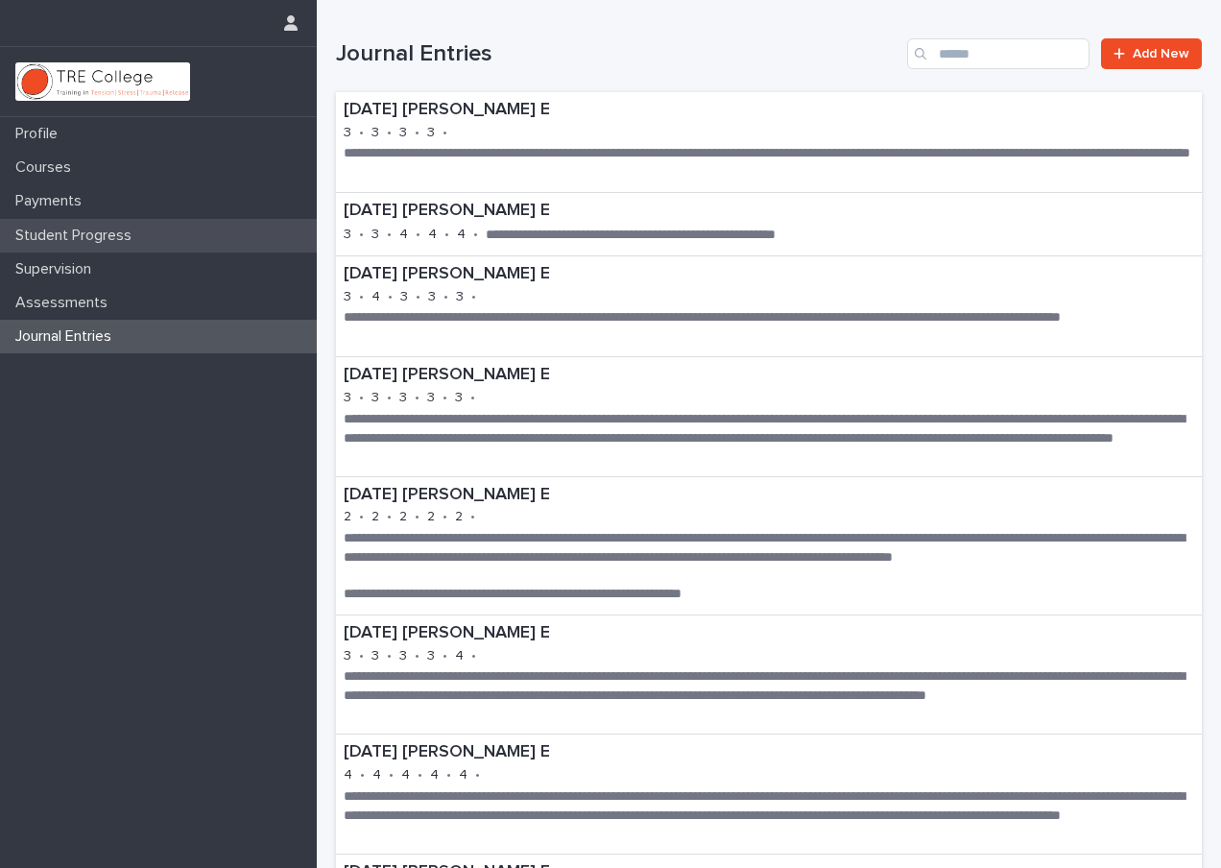
click at [80, 231] on p "Student Progress" at bounding box center [77, 236] width 139 height 18
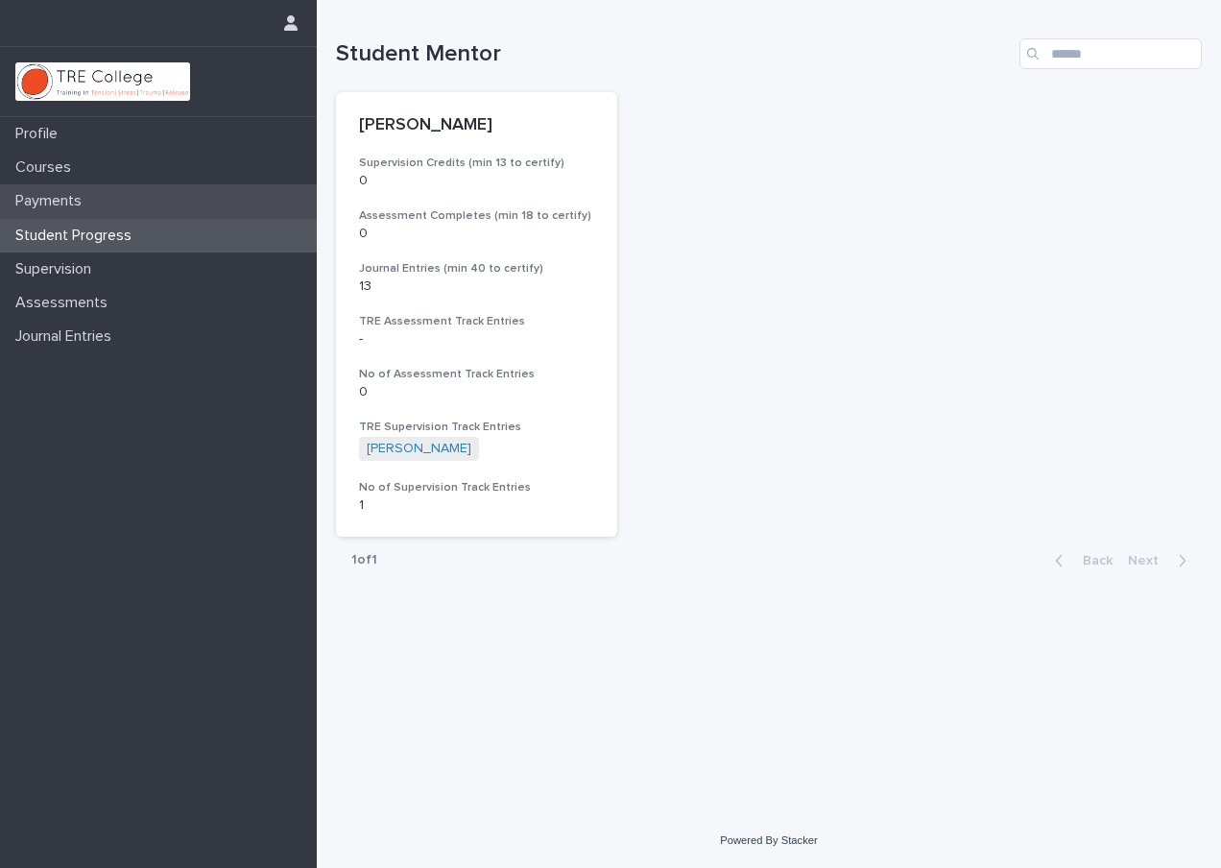
click at [73, 199] on p "Payments" at bounding box center [52, 201] width 89 height 18
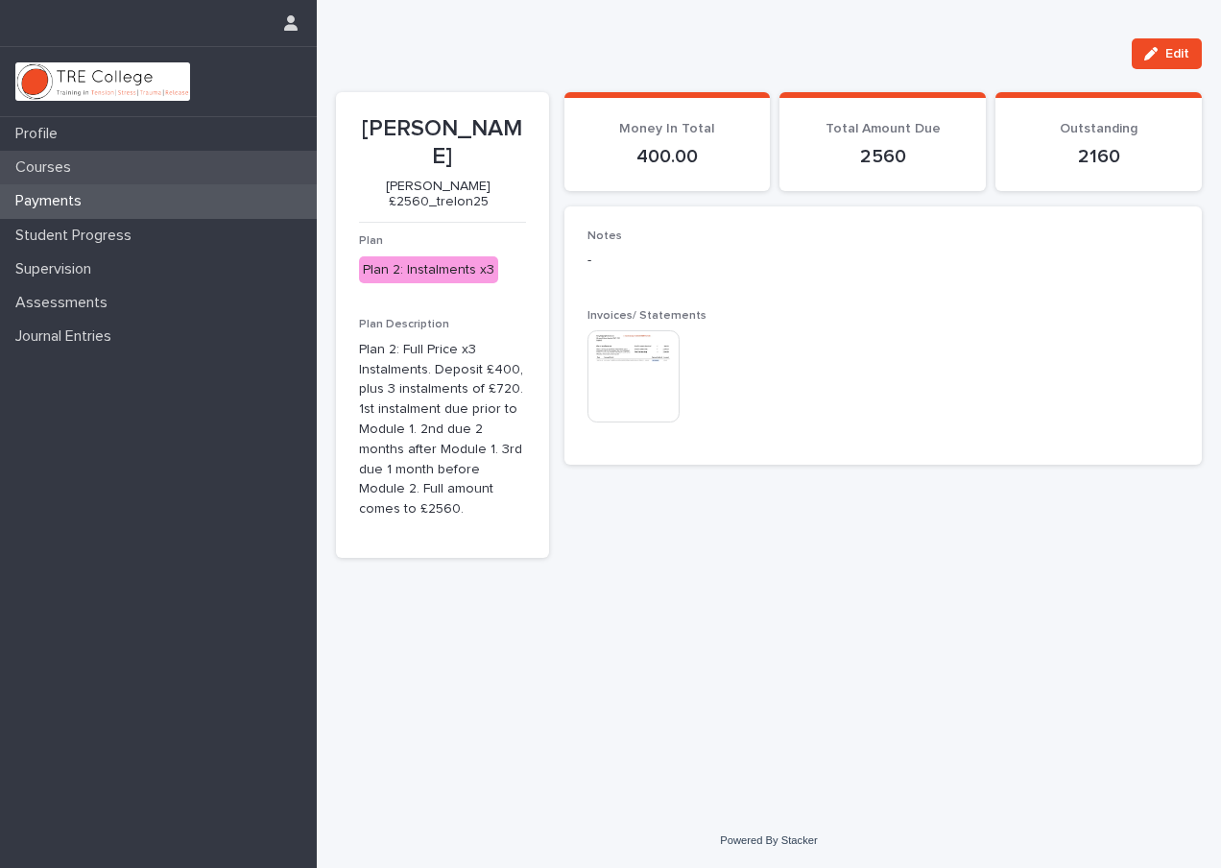
click at [63, 170] on p "Courses" at bounding box center [47, 167] width 79 height 18
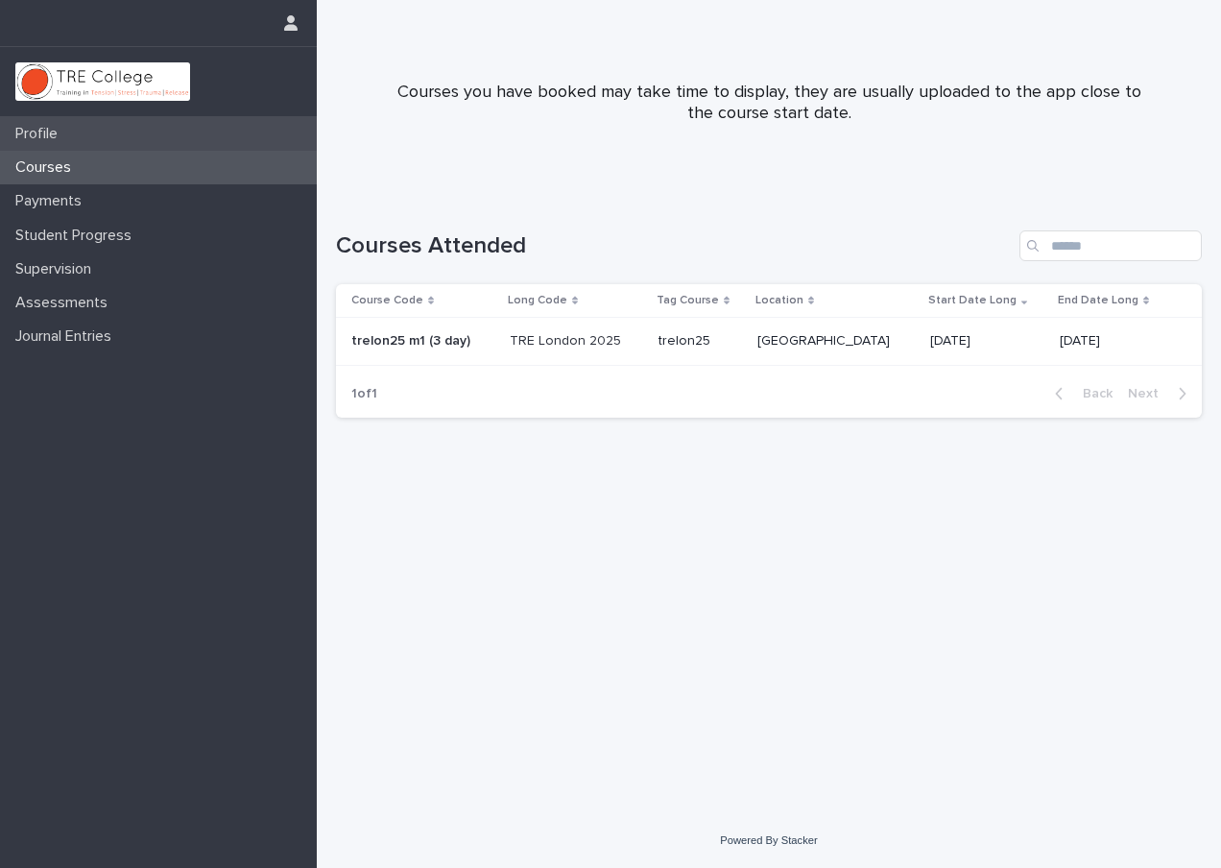
click at [55, 142] on p "Profile" at bounding box center [40, 134] width 65 height 18
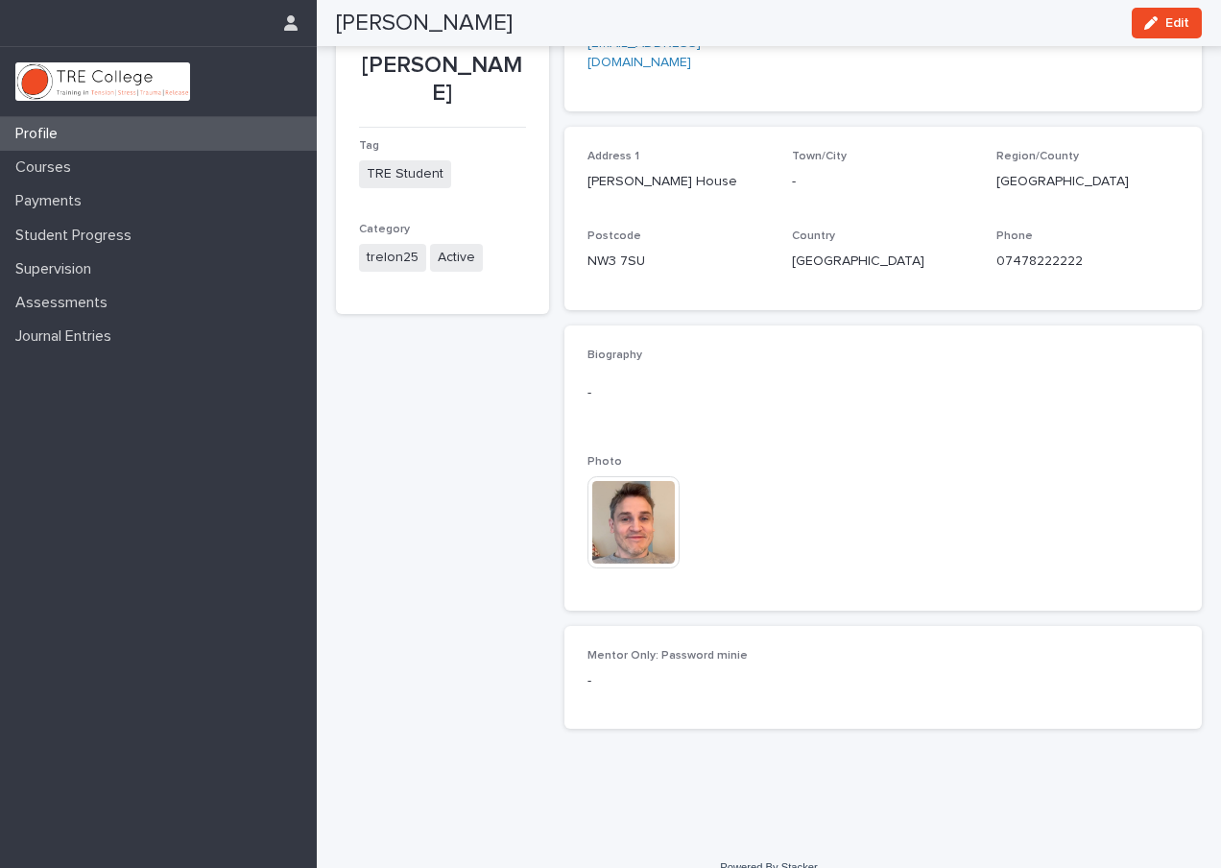
scroll to position [182, 0]
